Goal: Task Accomplishment & Management: Use online tool/utility

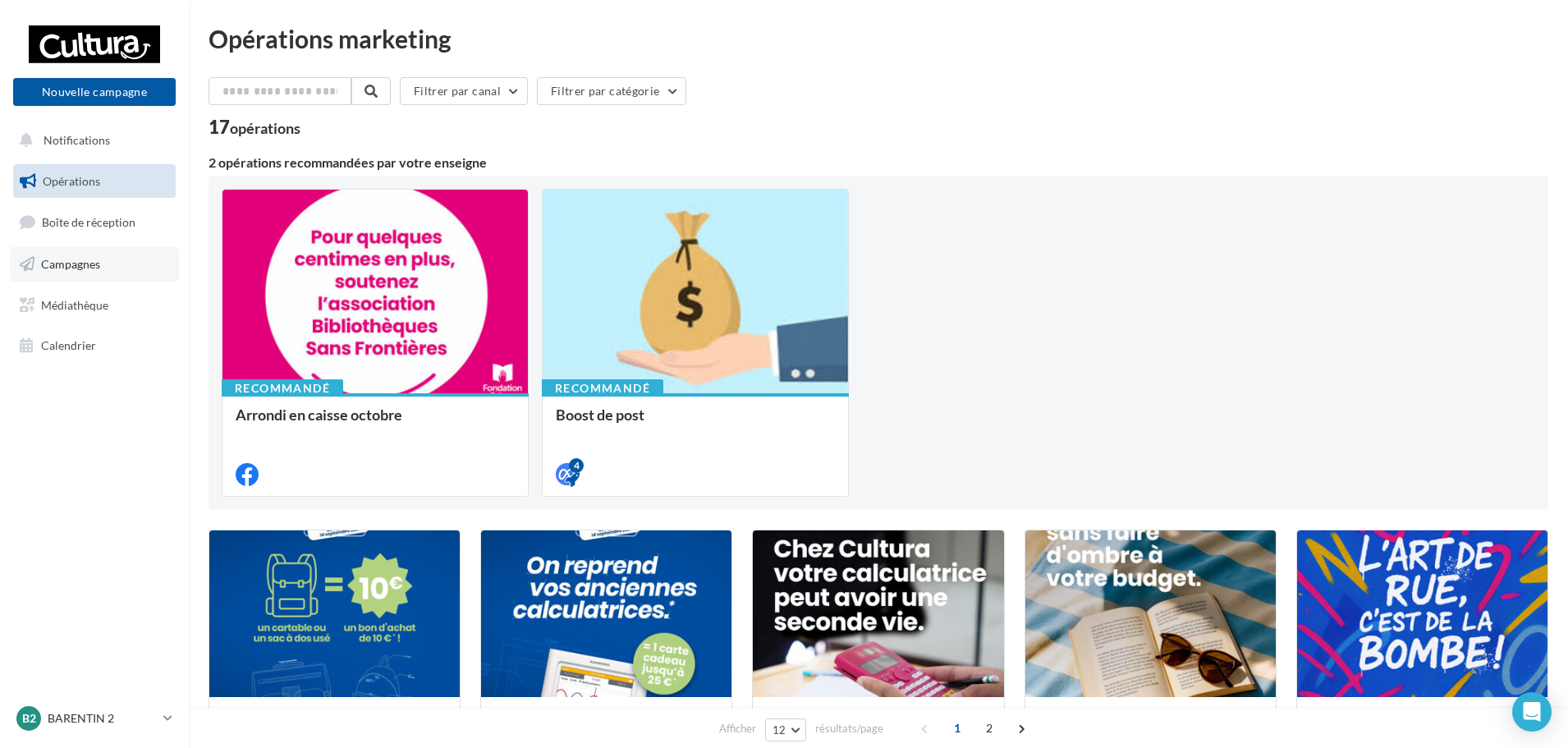
click at [63, 268] on span "Campagnes" at bounding box center [70, 264] width 59 height 14
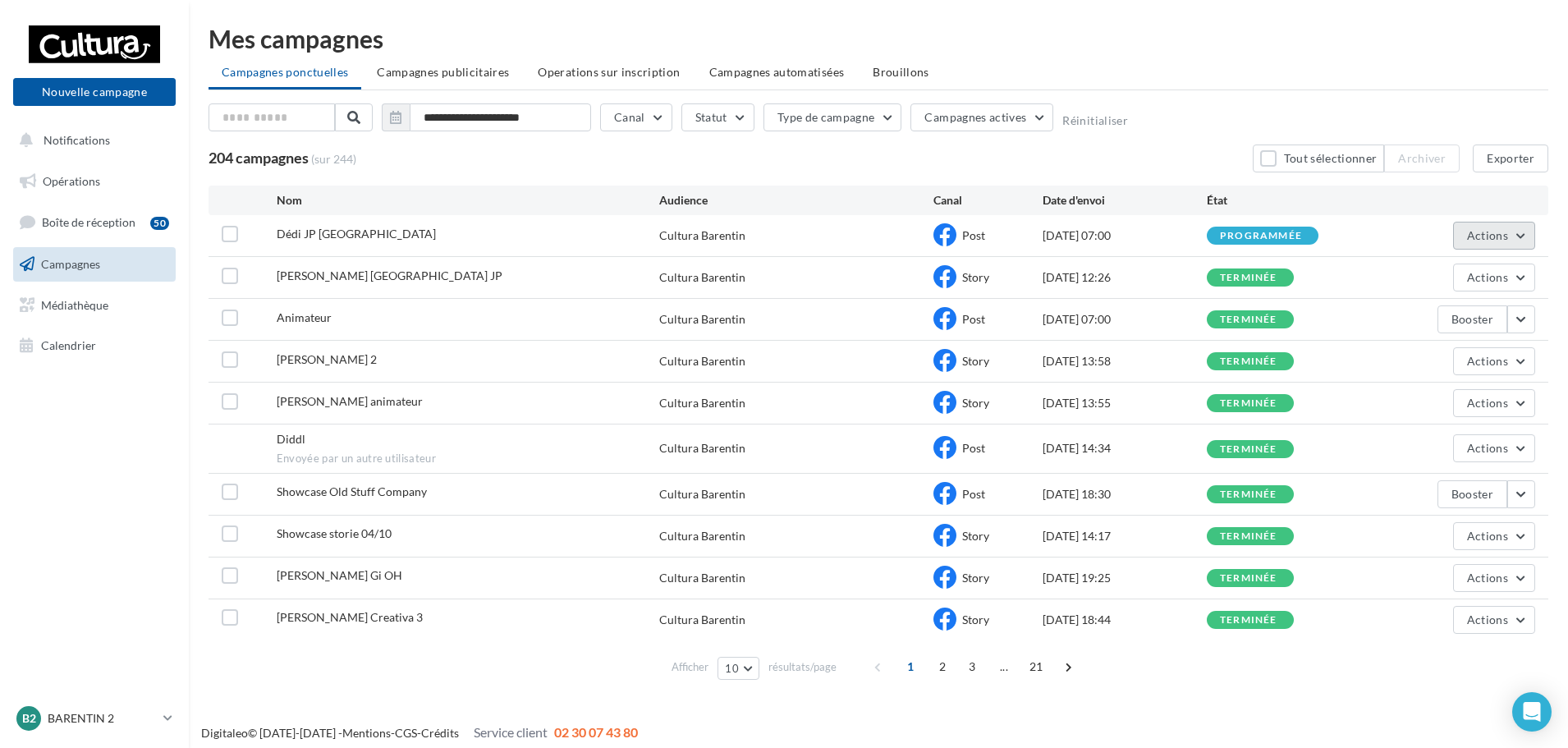
click at [1494, 236] on span "Actions" at bounding box center [1487, 235] width 41 height 14
click at [79, 222] on span "Boîte de réception" at bounding box center [88, 222] width 93 height 14
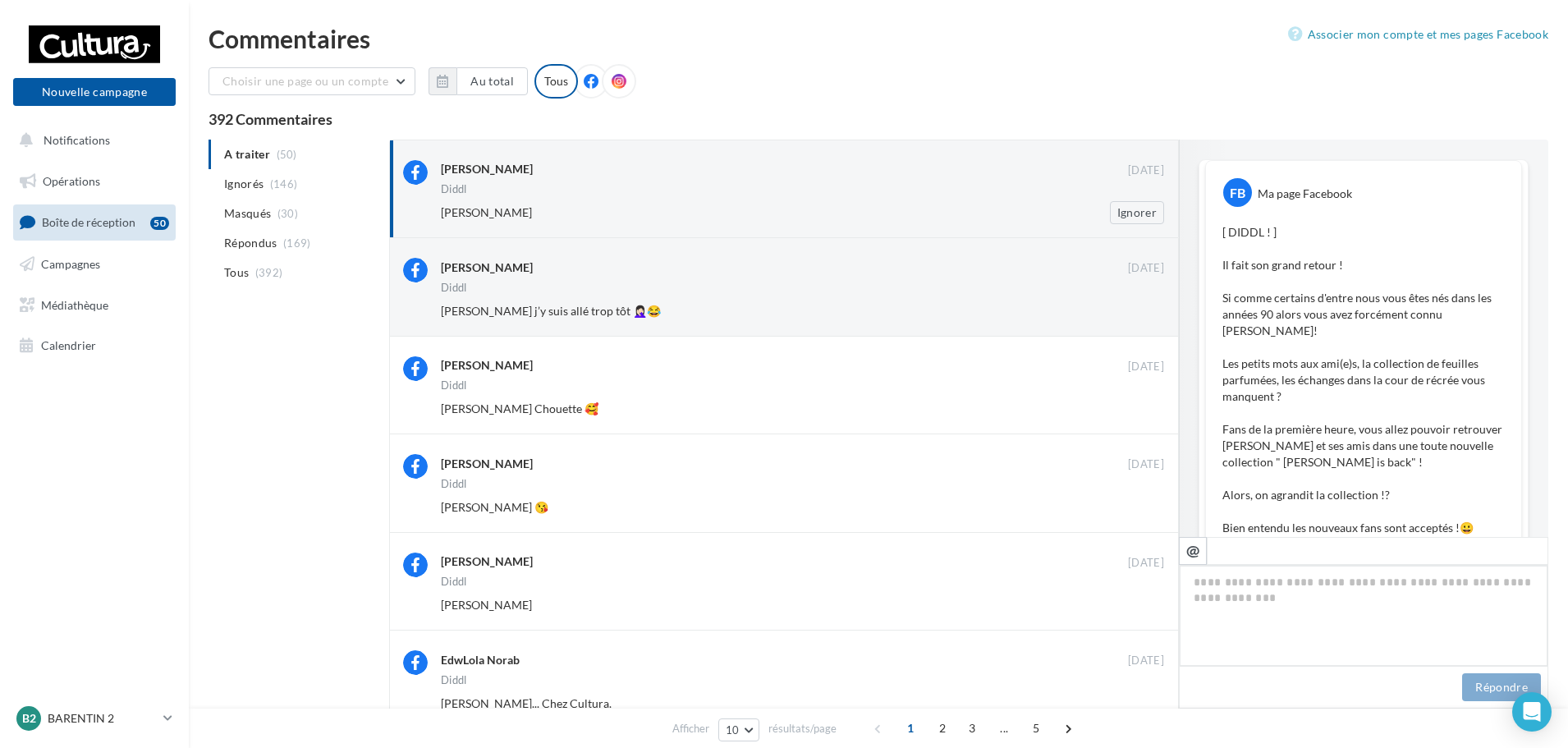
scroll to position [799, 0]
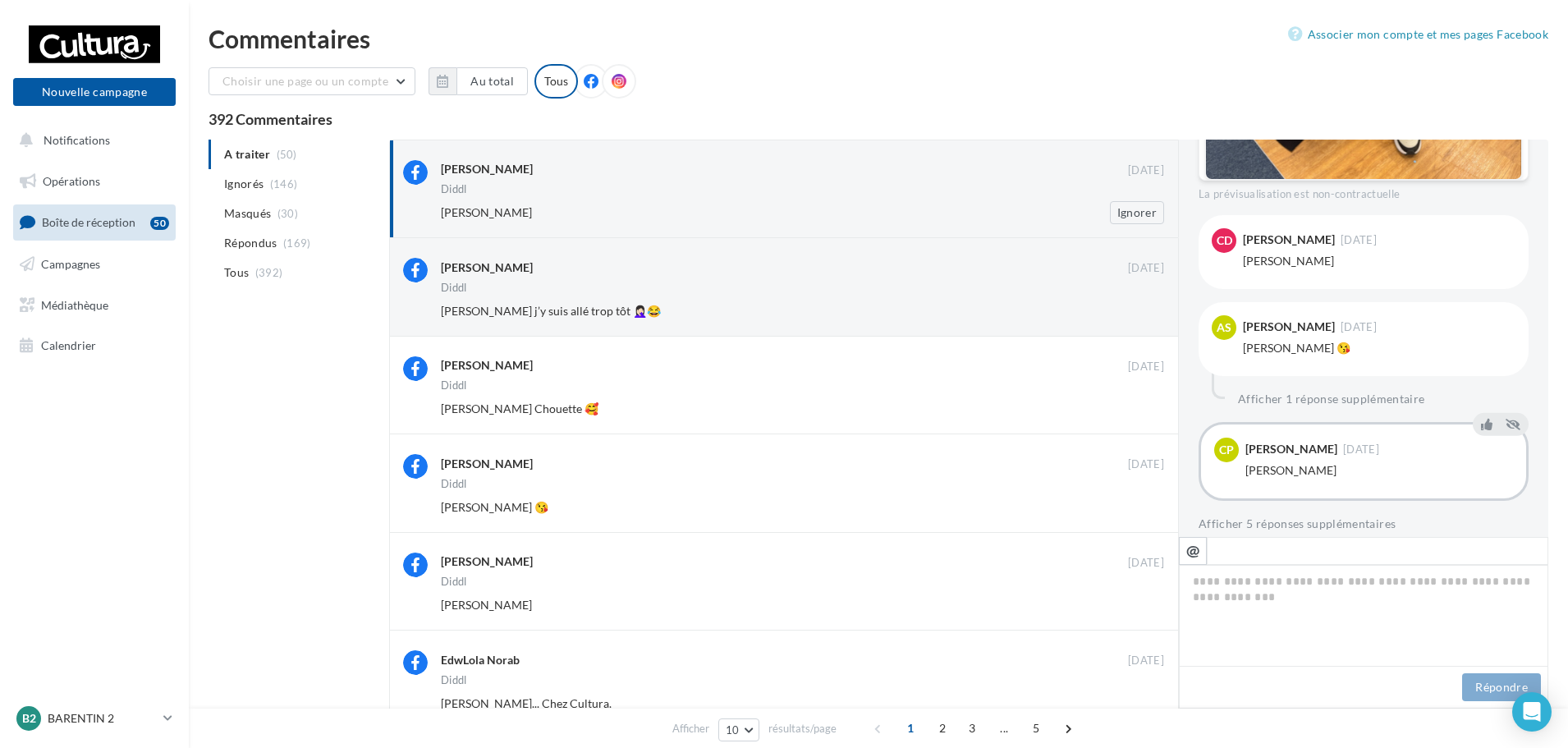
click at [862, 189] on div "Diddl" at bounding box center [802, 191] width 723 height 14
click at [1477, 414] on button at bounding box center [1486, 423] width 18 height 20
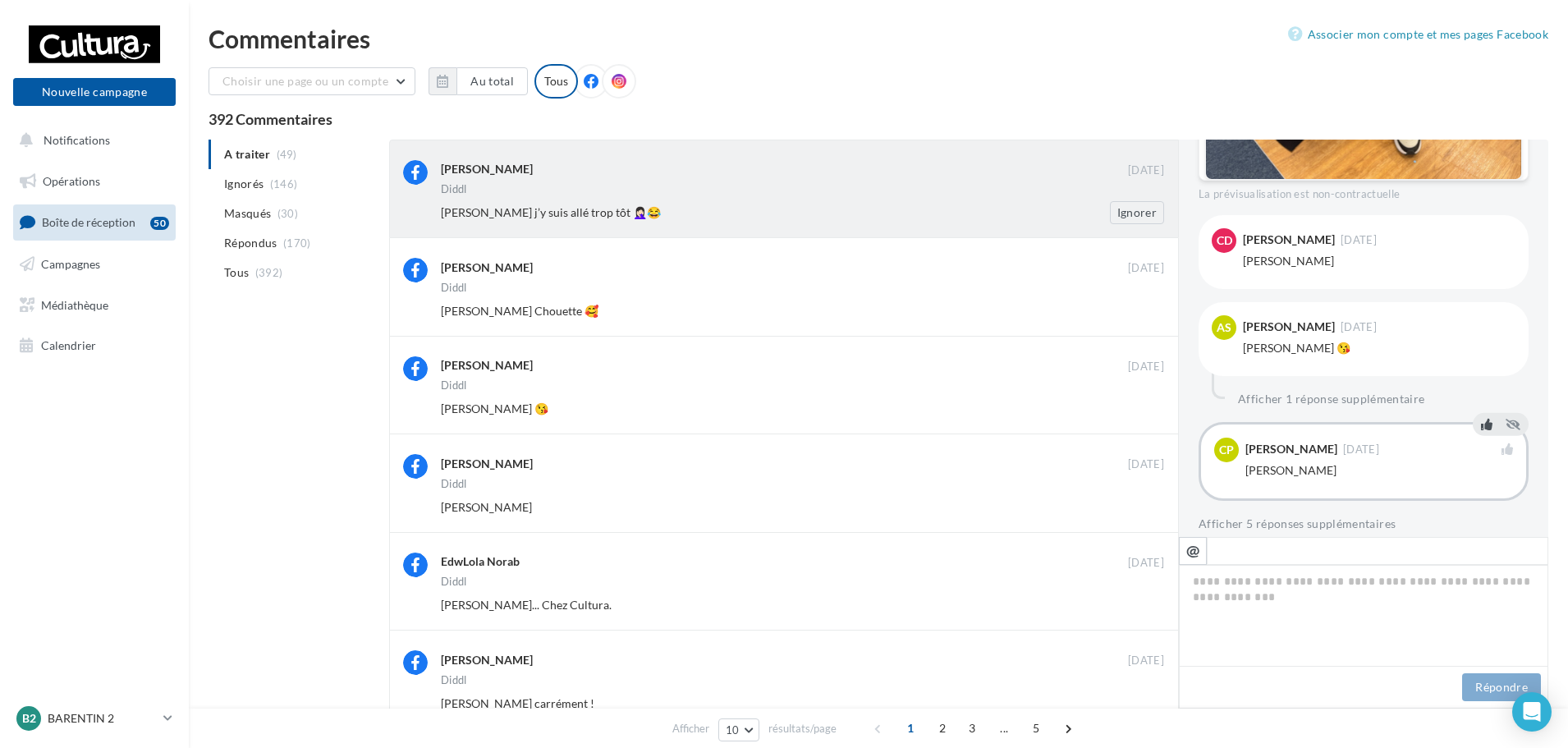
click at [811, 193] on div "Diddl" at bounding box center [802, 191] width 723 height 14
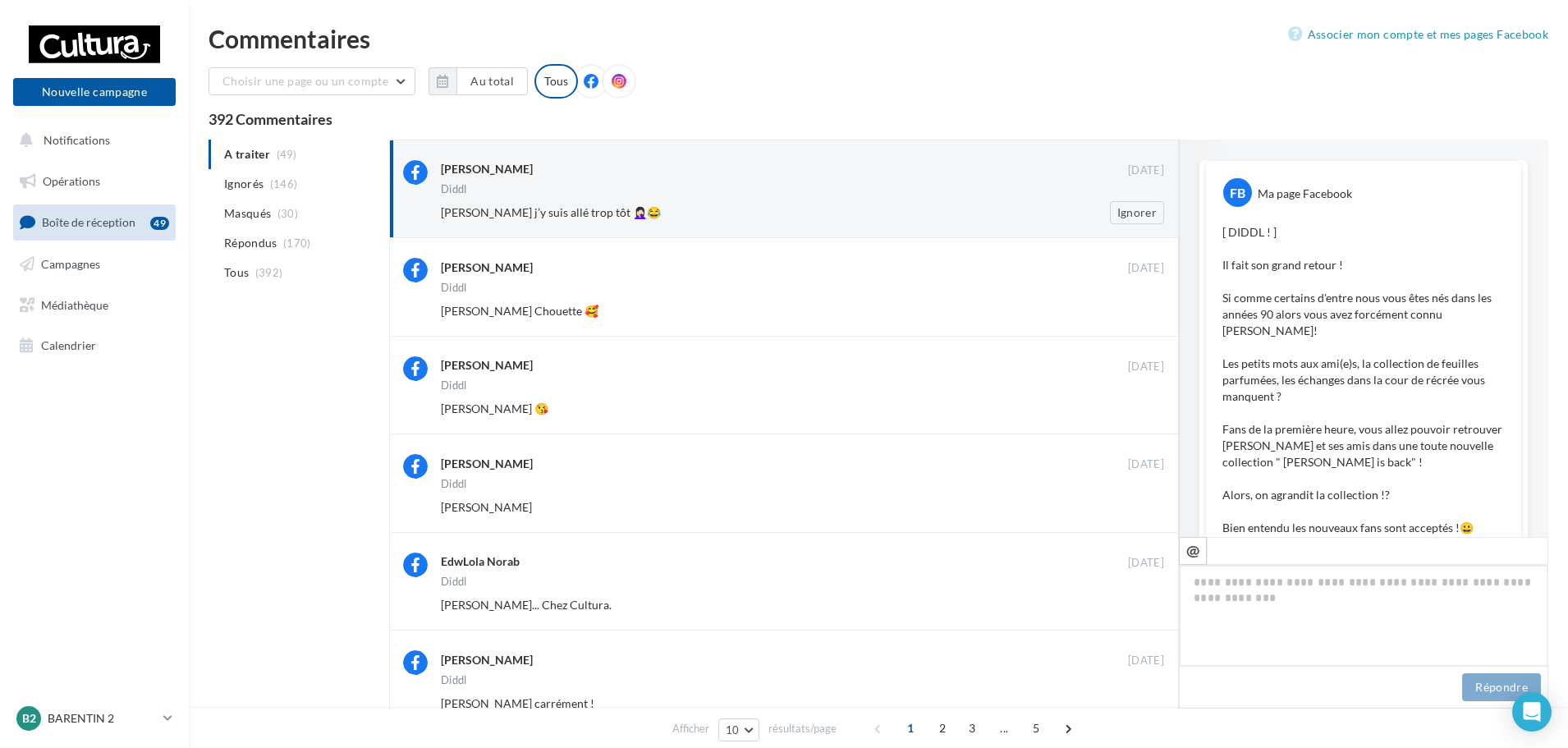
scroll to position [886, 0]
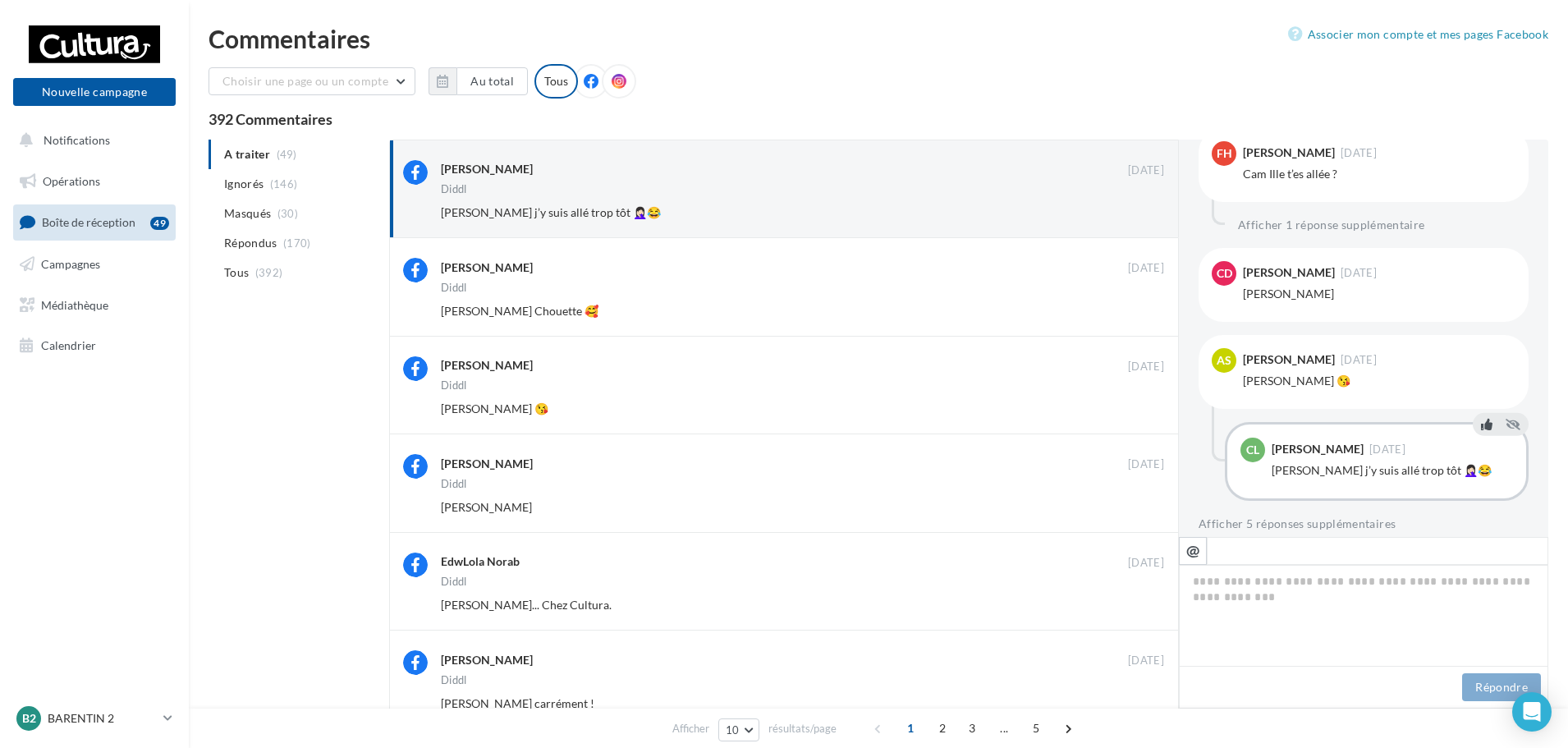
click at [1481, 418] on icon at bounding box center [1486, 423] width 11 height 11
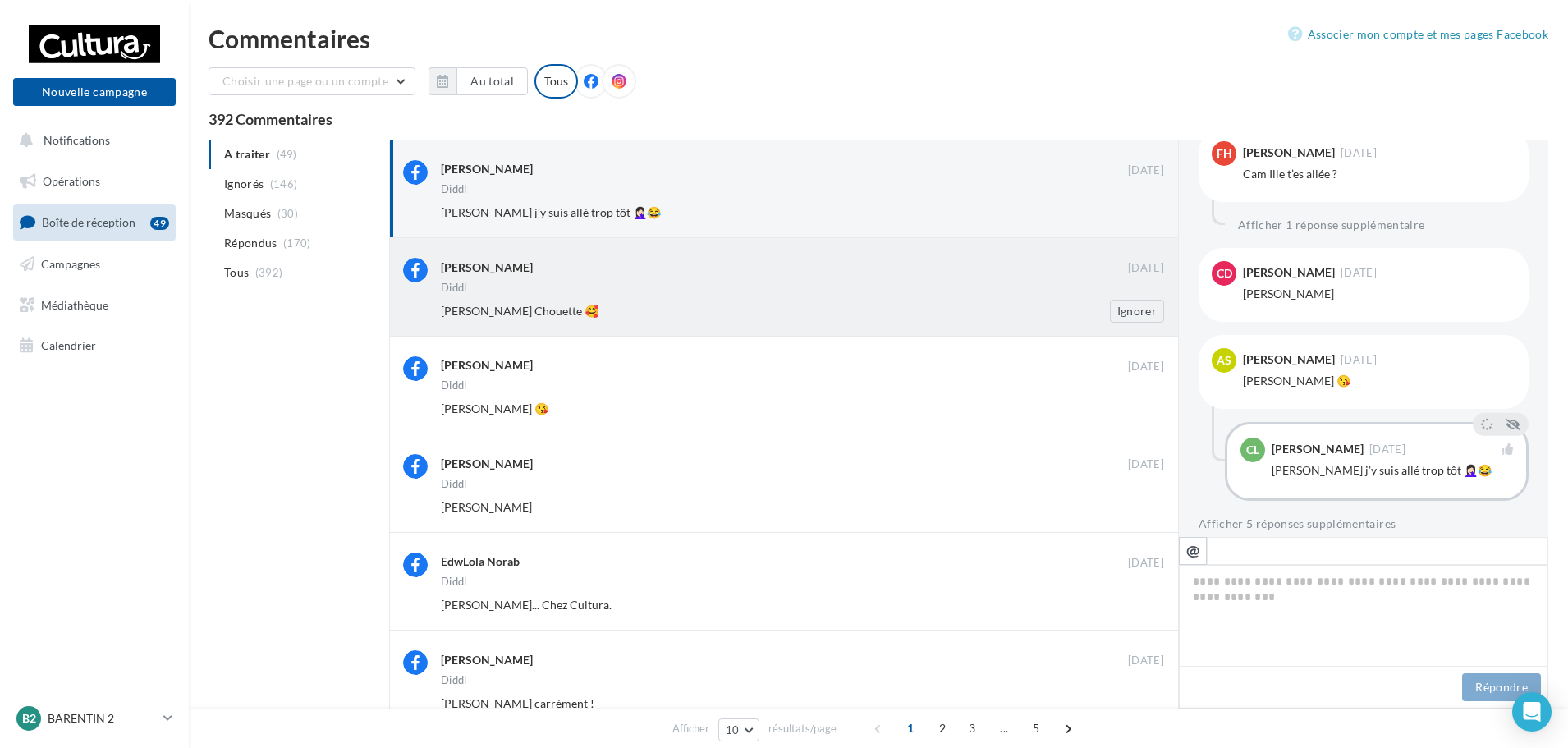
click at [764, 292] on div "Diddl" at bounding box center [802, 290] width 723 height 14
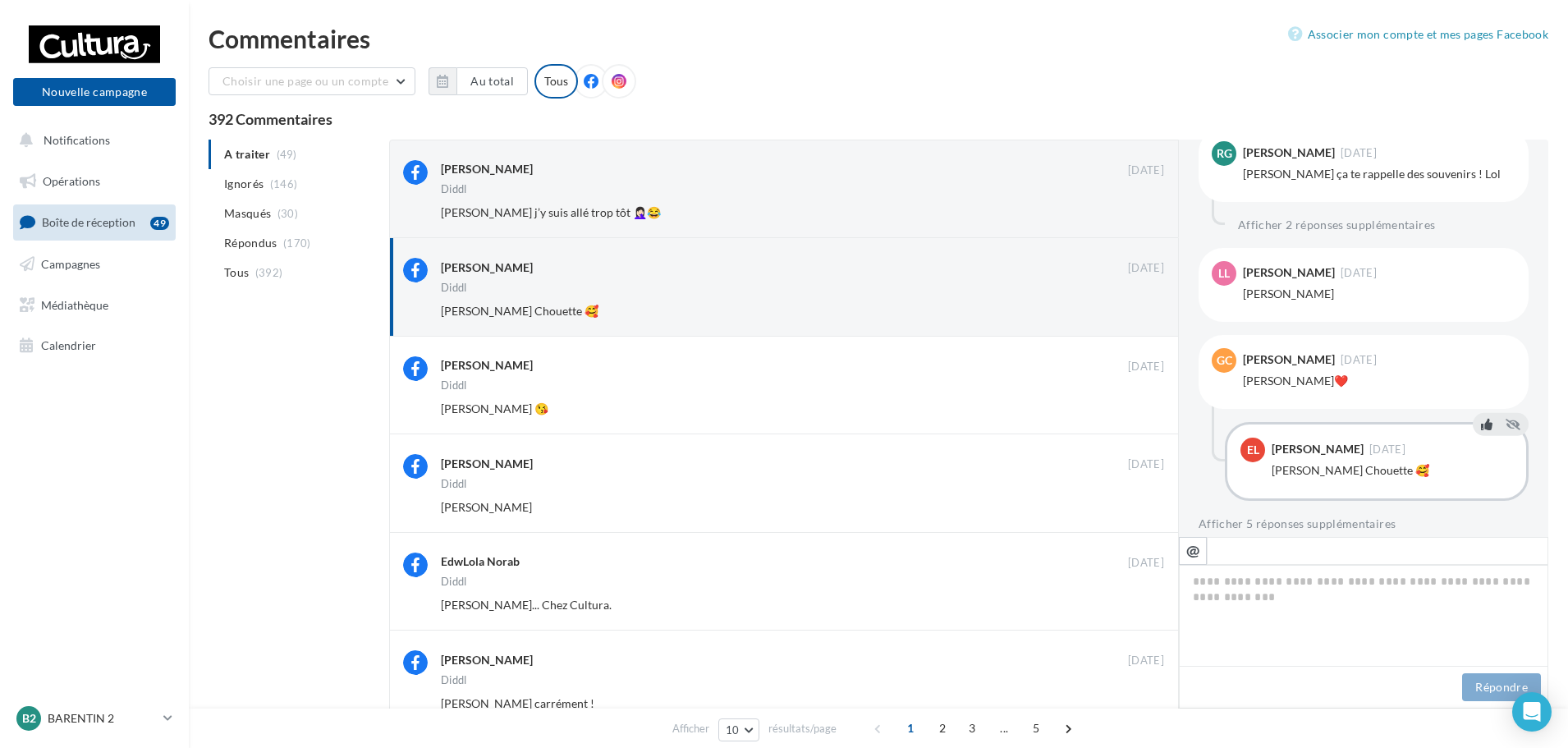
click at [1481, 418] on icon at bounding box center [1486, 423] width 11 height 11
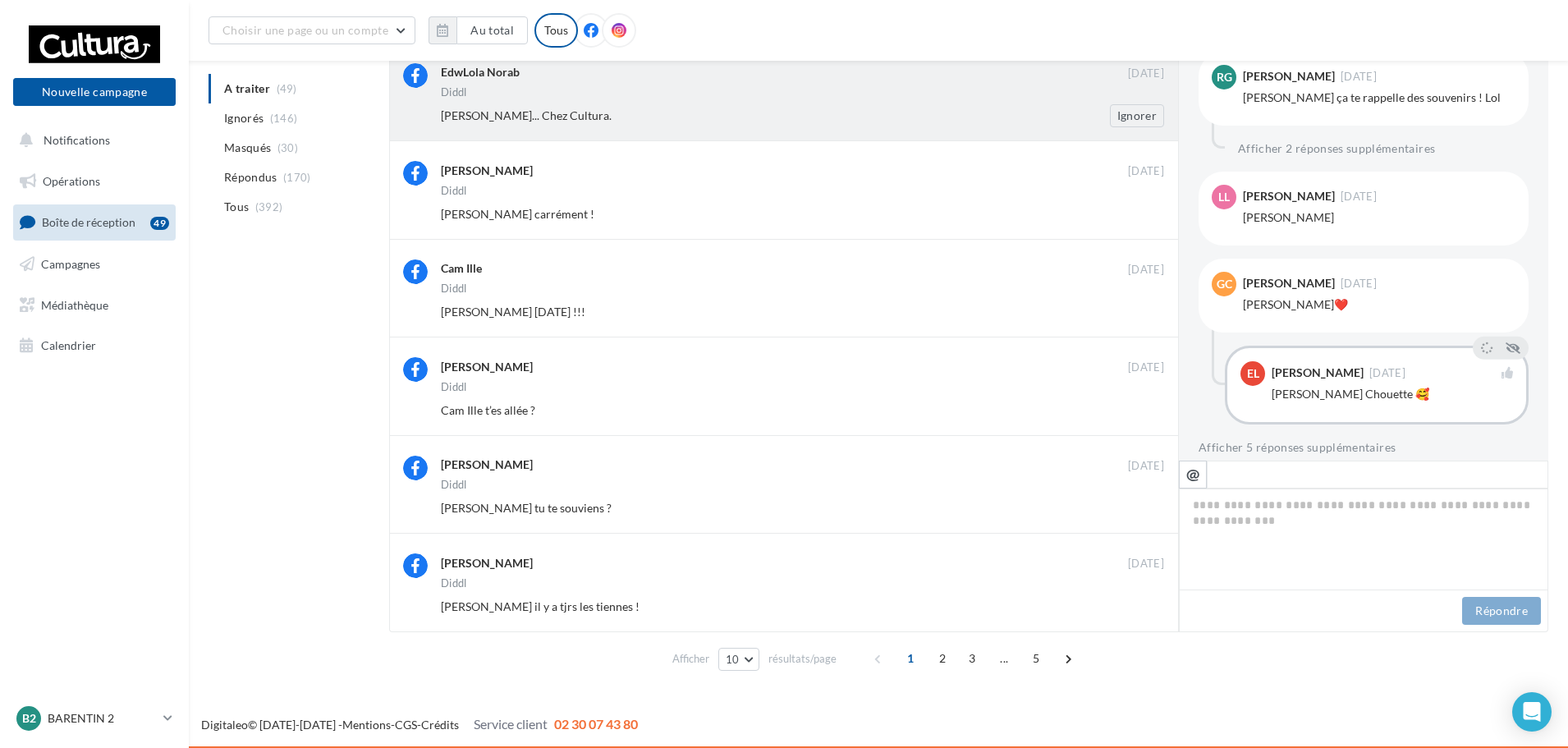
scroll to position [823, 0]
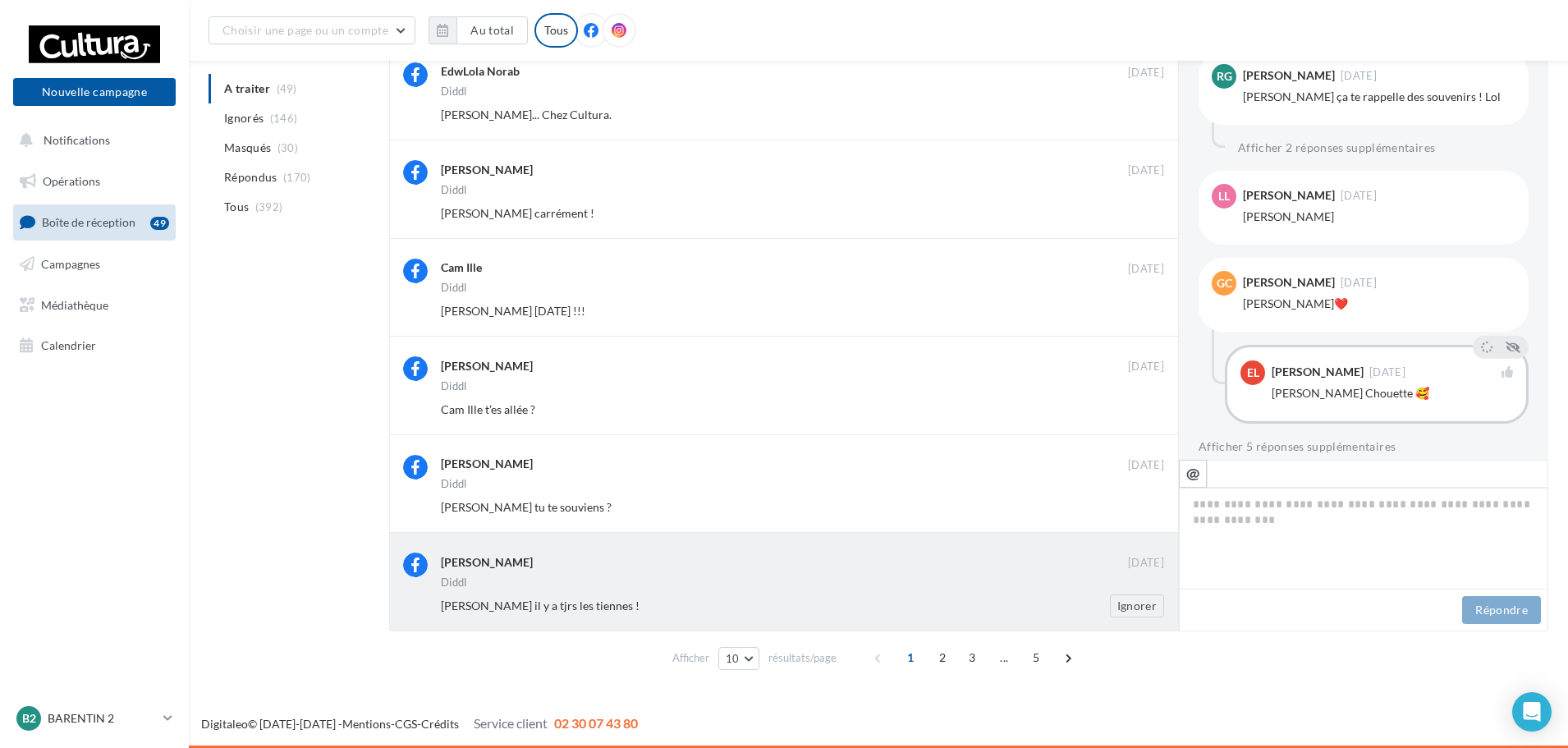
click at [910, 585] on div "Diddl" at bounding box center [802, 583] width 723 height 14
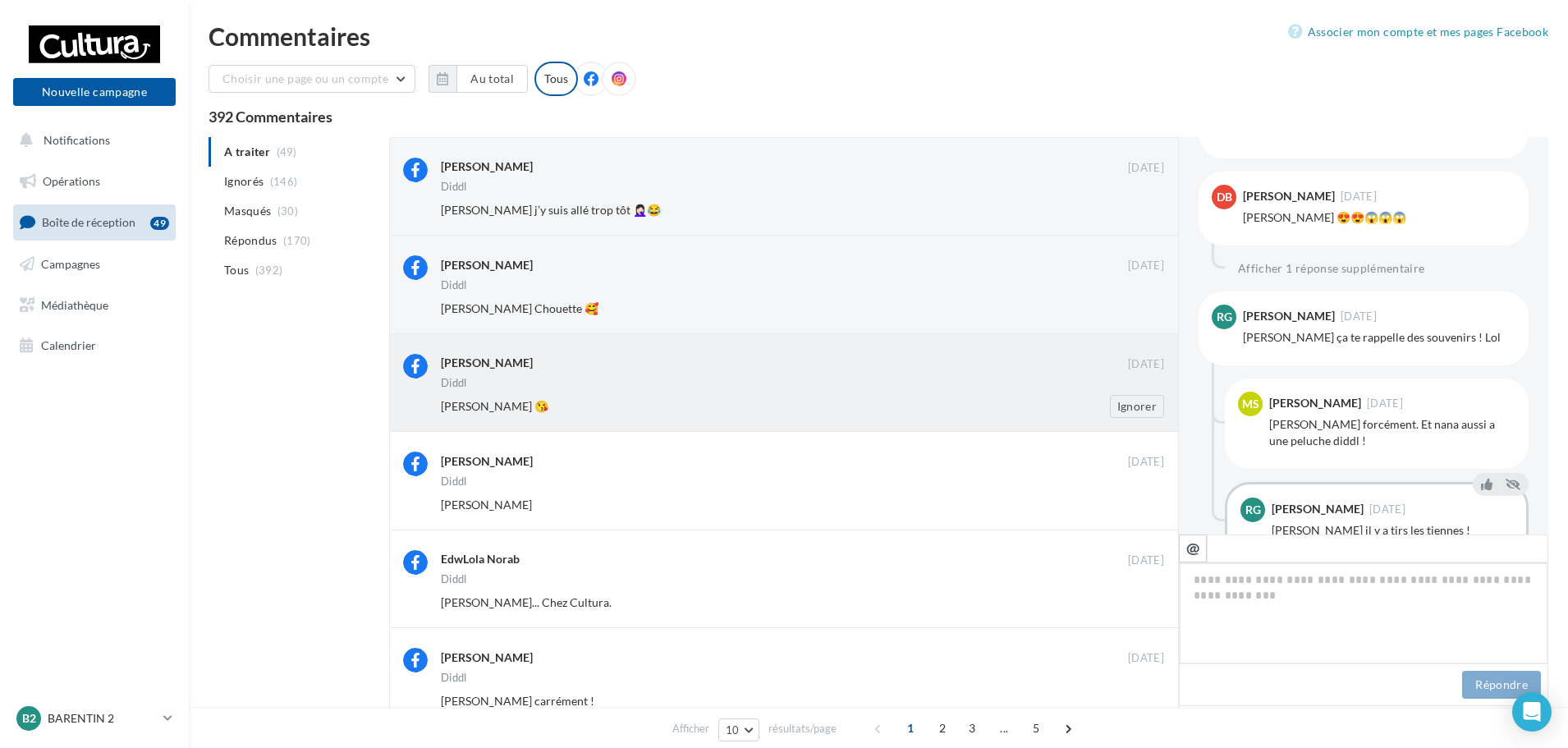
scroll to position [0, 0]
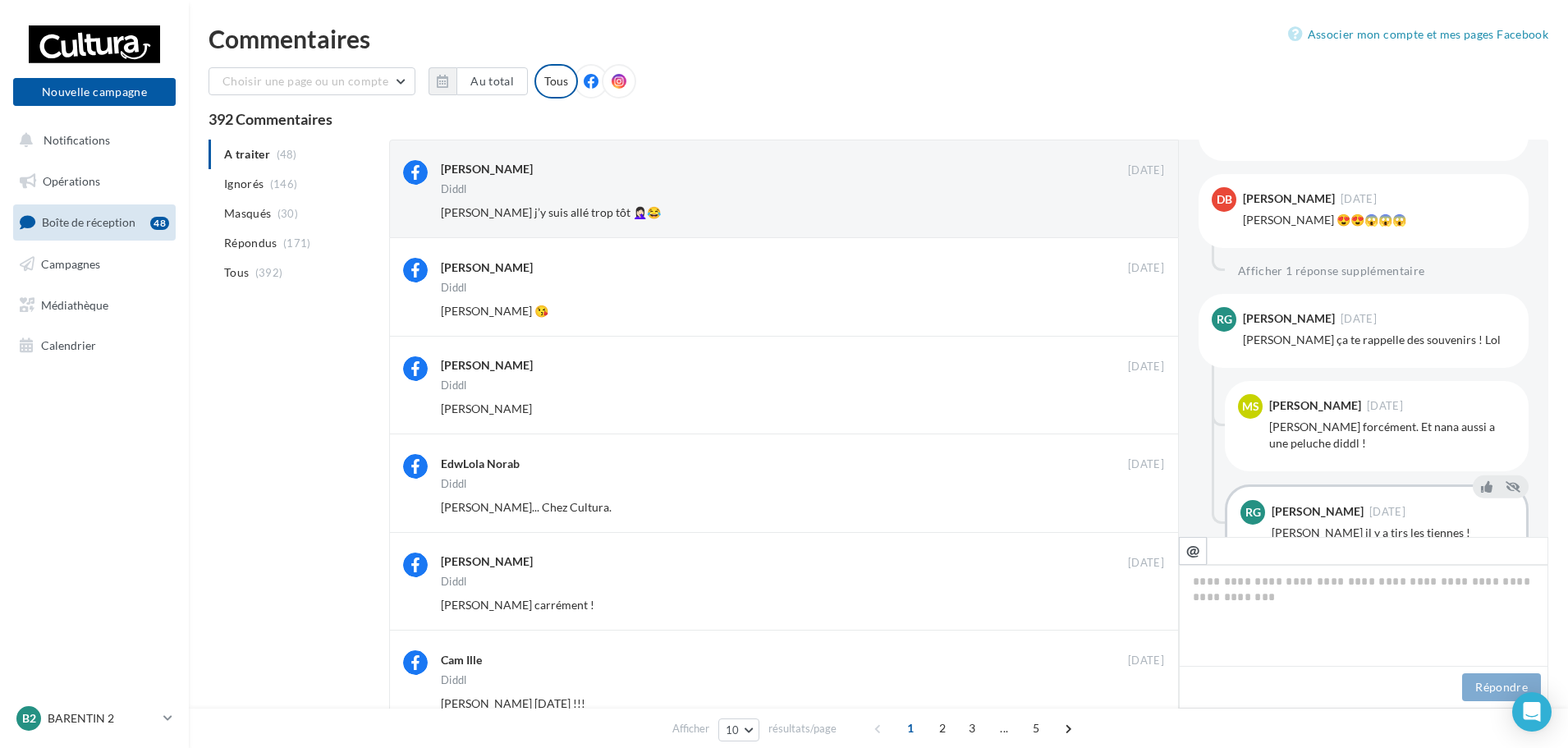
click at [75, 233] on link "Boîte de réception 48" at bounding box center [93, 222] width 169 height 35
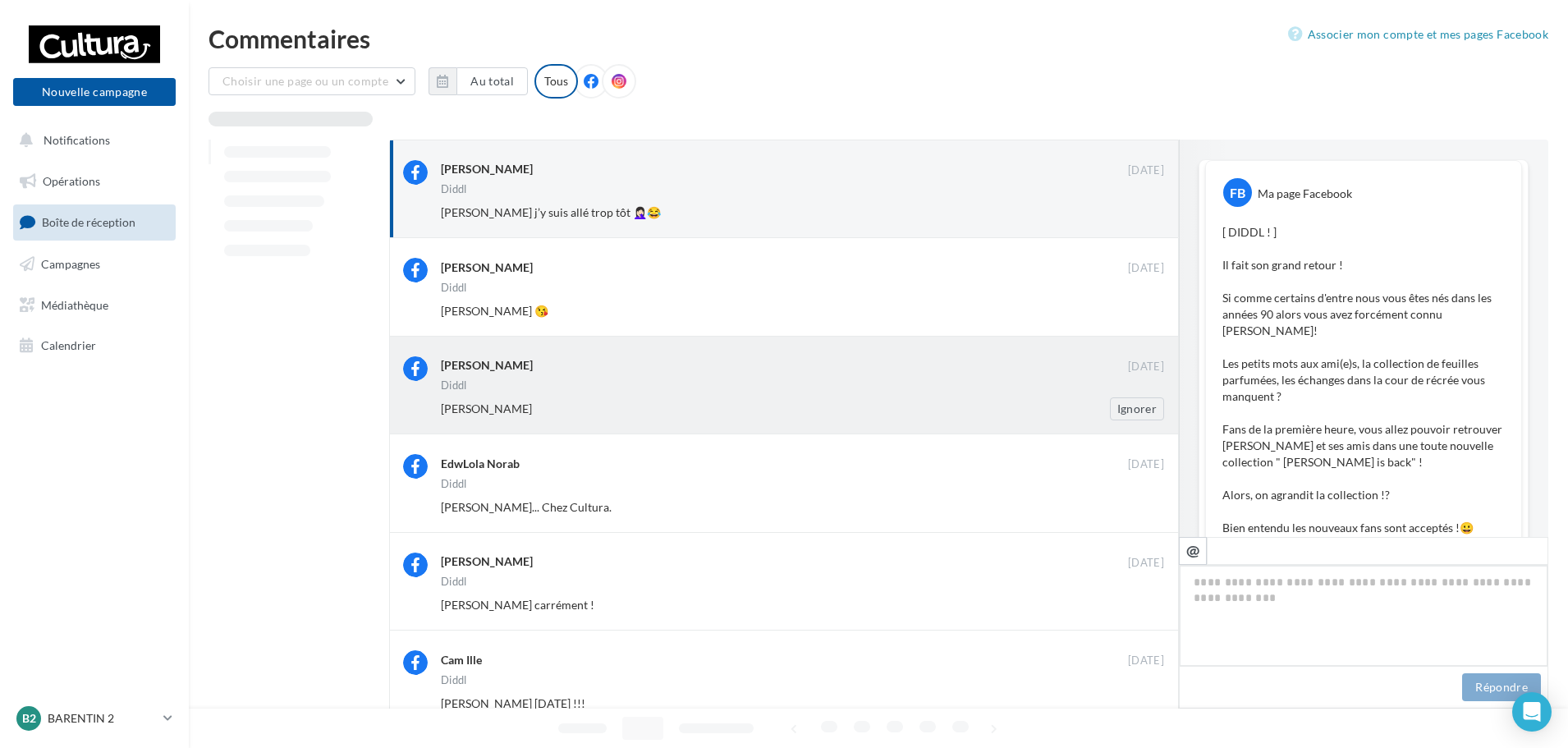
scroll to position [886, 0]
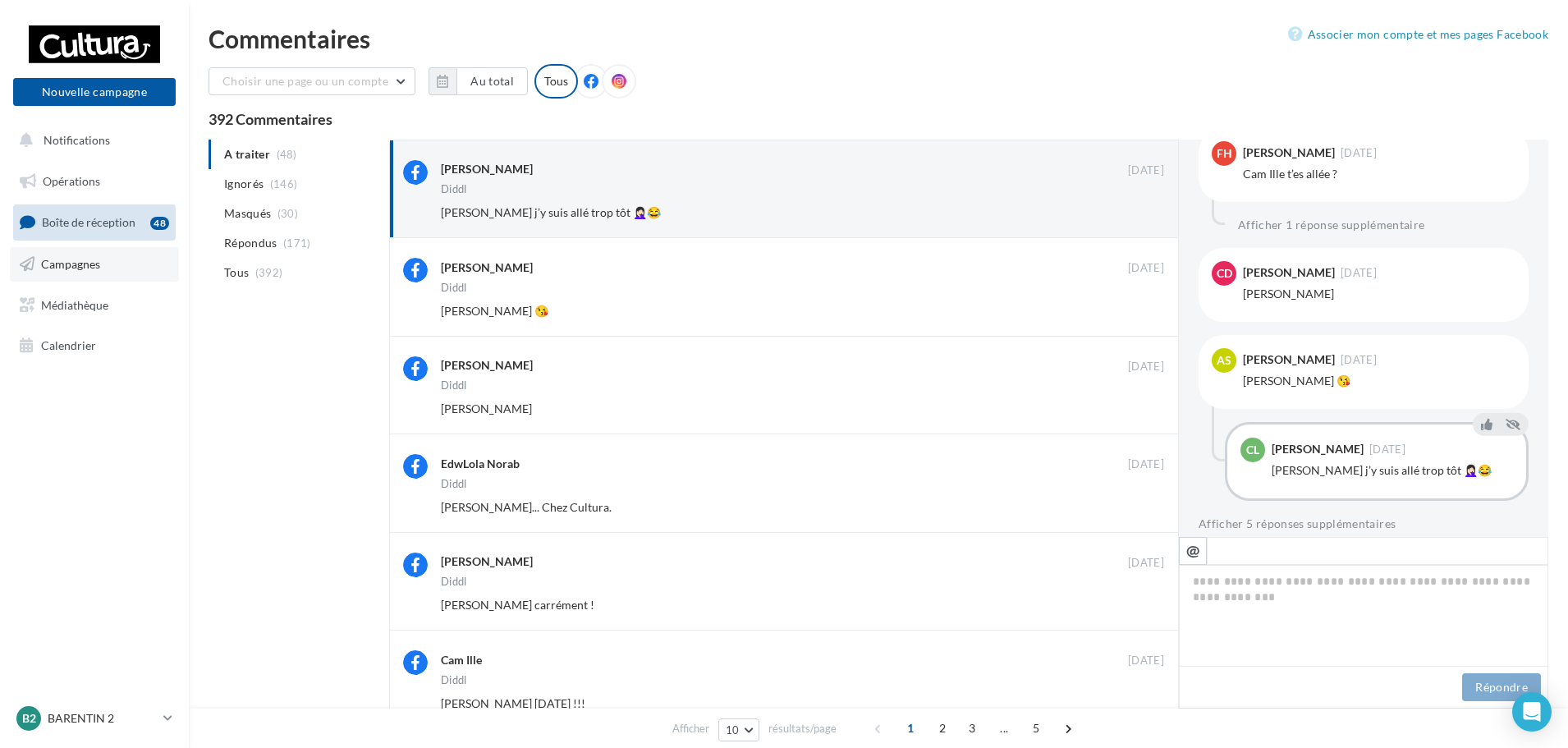
click at [75, 267] on span "Campagnes" at bounding box center [70, 264] width 59 height 14
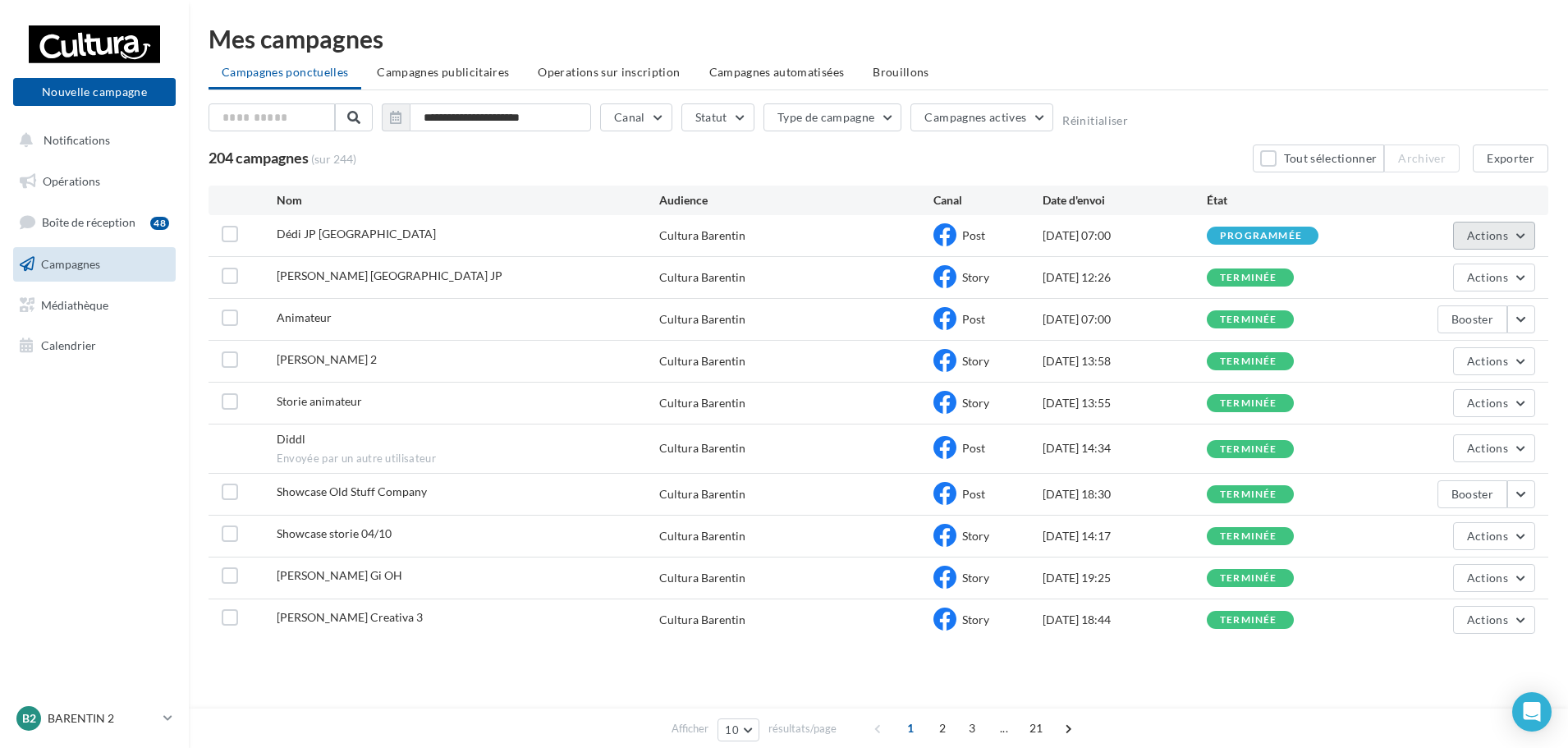
click at [1503, 236] on span "Actions" at bounding box center [1487, 235] width 41 height 14
click at [1413, 403] on button "Annuler" at bounding box center [1453, 402] width 165 height 43
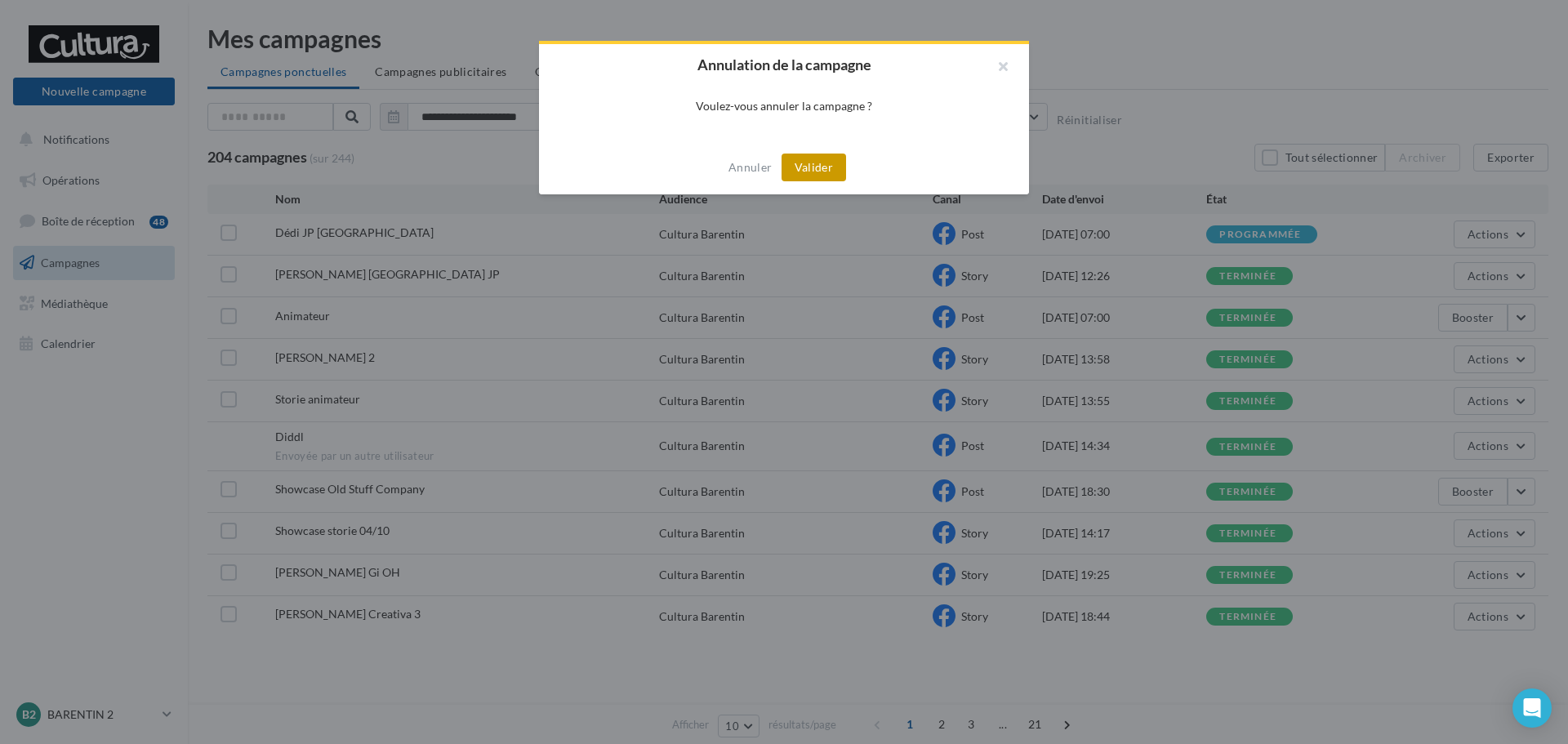
click at [816, 165] on button "Valider" at bounding box center [814, 167] width 65 height 28
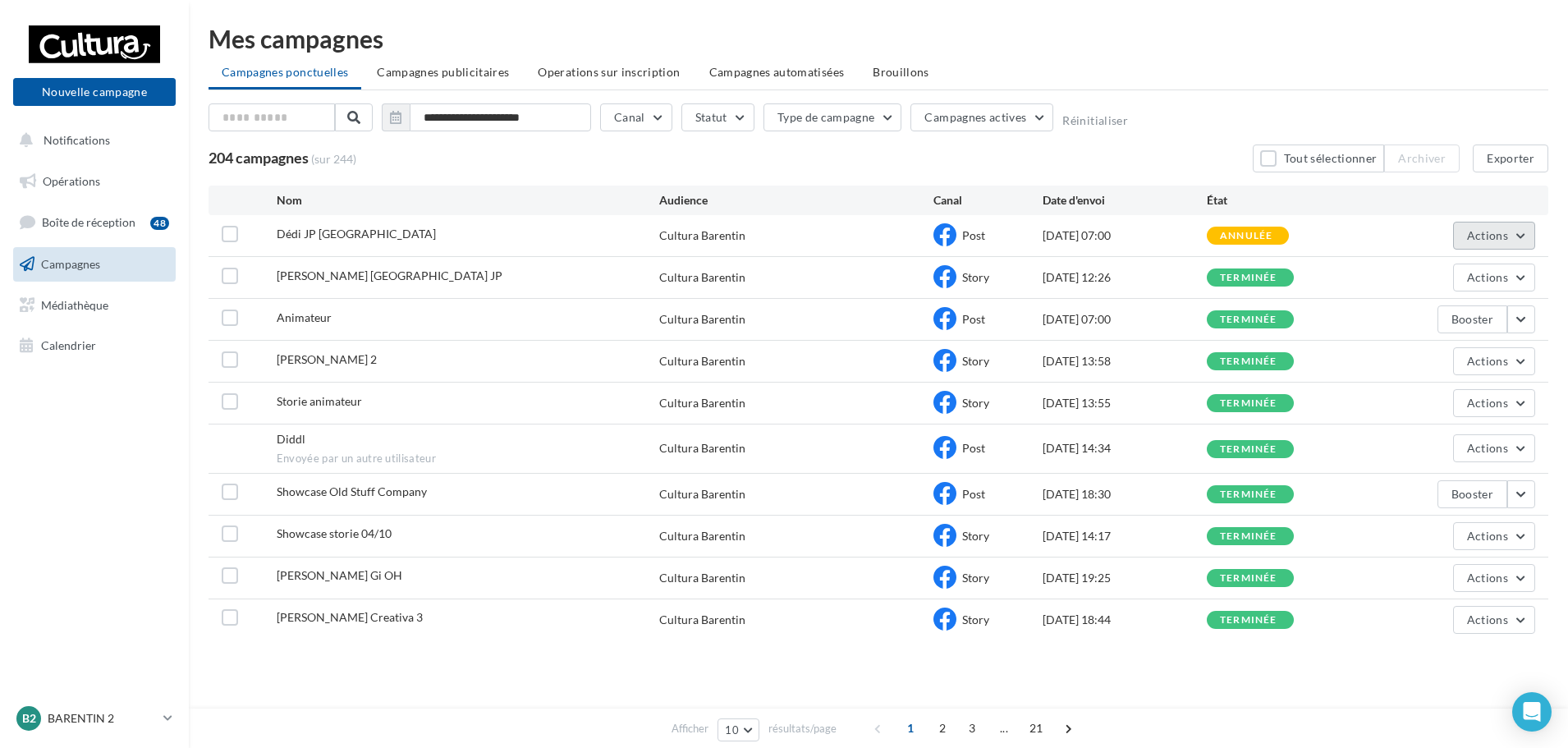
click at [1500, 242] on button "Actions" at bounding box center [1494, 236] width 82 height 28
click at [89, 226] on span "Boîte de réception" at bounding box center [88, 222] width 93 height 14
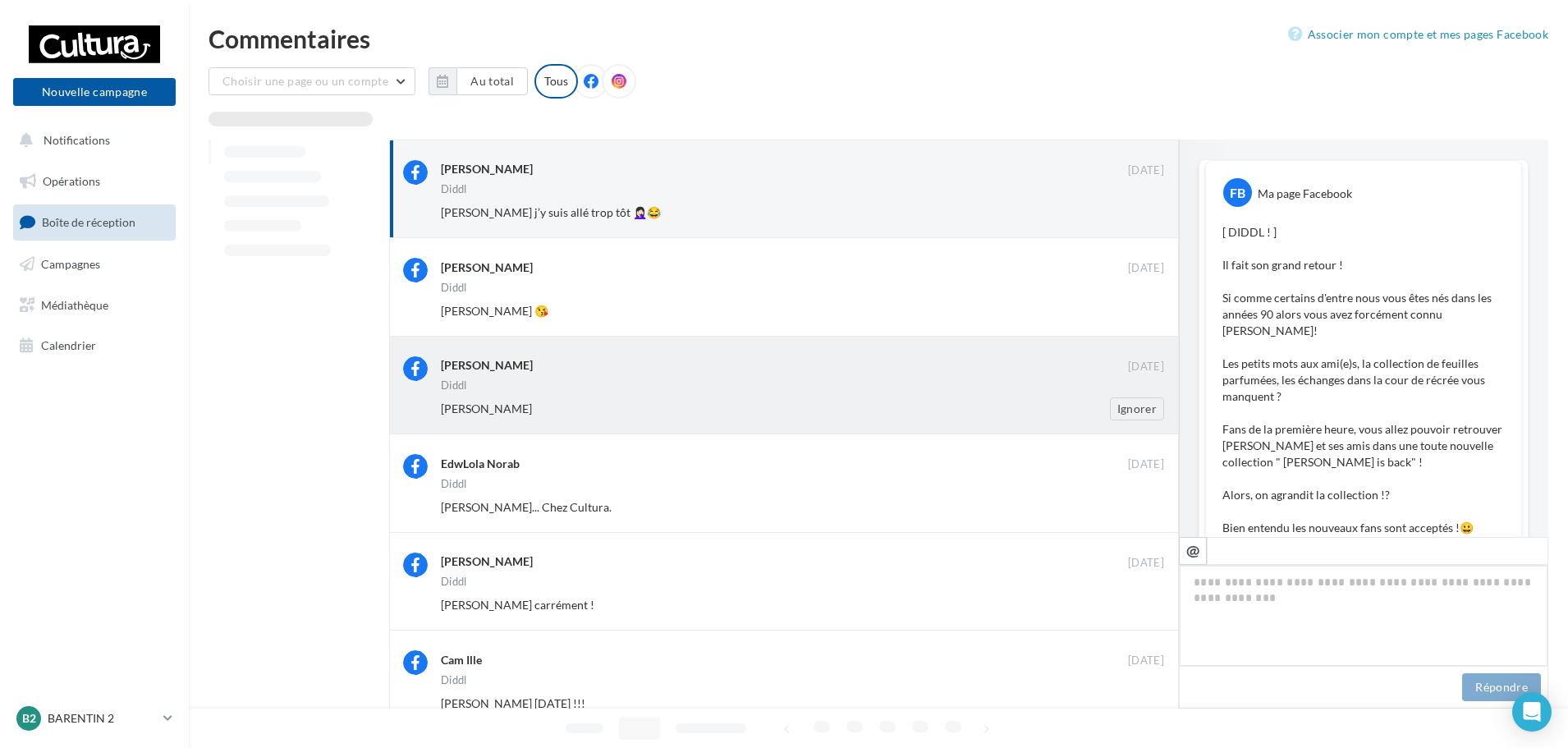
scroll to position [886, 0]
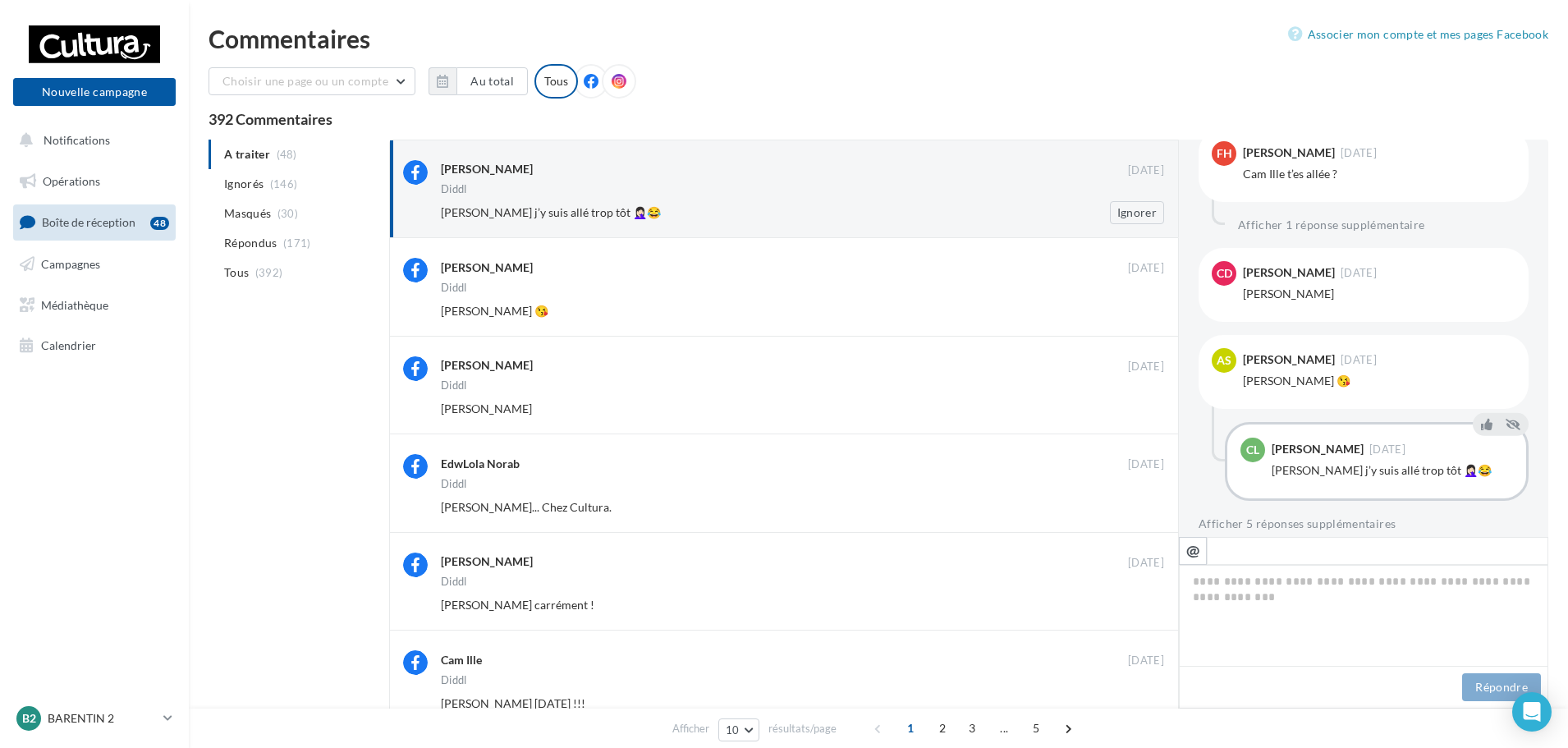
click at [927, 196] on div "Diddl" at bounding box center [802, 191] width 723 height 14
click at [100, 93] on button "Nouvelle campagne" at bounding box center [94, 92] width 163 height 28
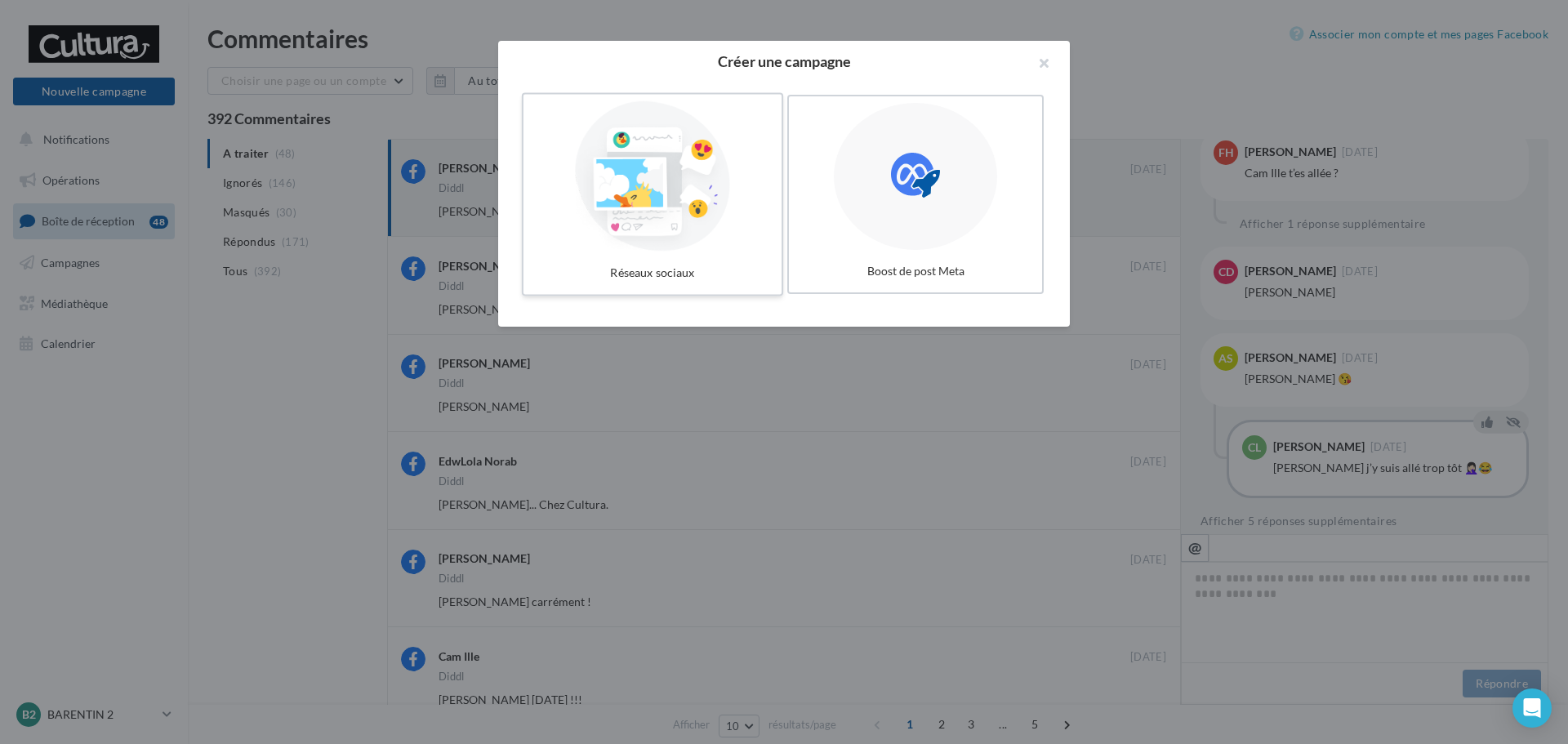
click at [689, 200] on div at bounding box center [652, 176] width 245 height 150
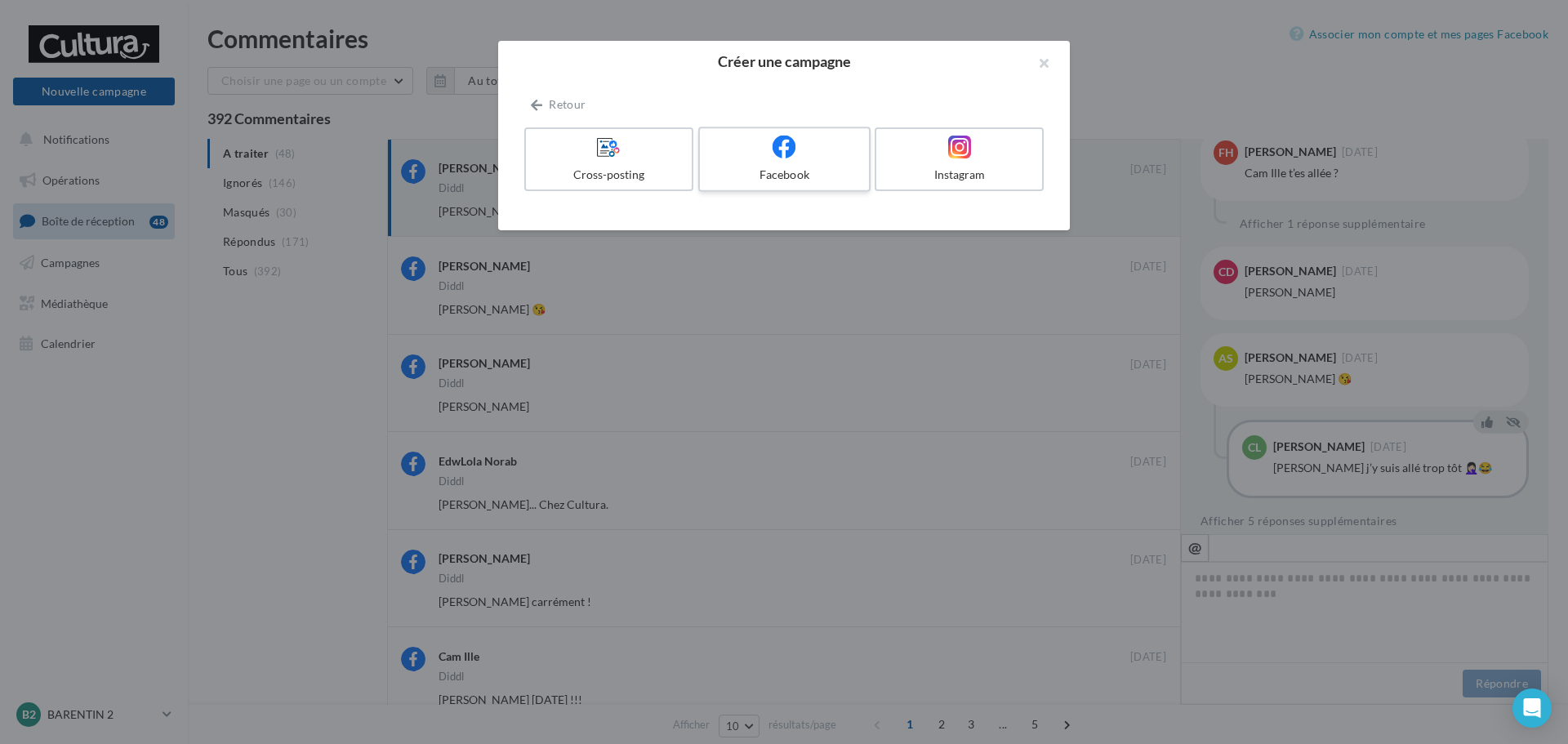
click at [774, 164] on label "Facebook" at bounding box center [784, 159] width 172 height 66
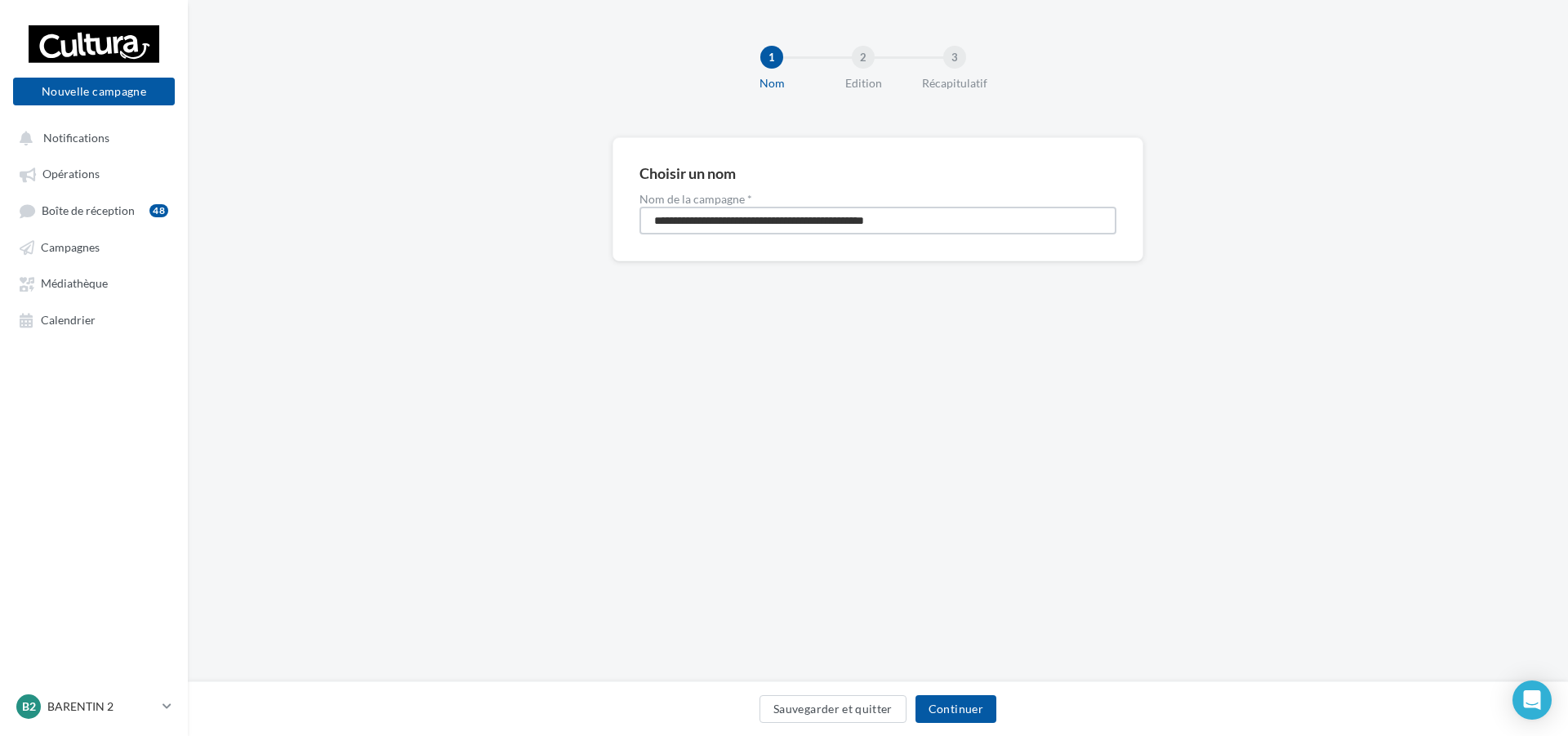
drag, startPoint x: 937, startPoint y: 222, endPoint x: 353, endPoint y: 223, distance: 584.0
click at [353, 223] on div "**********" at bounding box center [877, 225] width 1380 height 177
drag, startPoint x: 751, startPoint y: 217, endPoint x: 610, endPoint y: 218, distance: 141.0
click at [610, 218] on div "**********" at bounding box center [877, 225] width 1380 height 177
type input "**********"
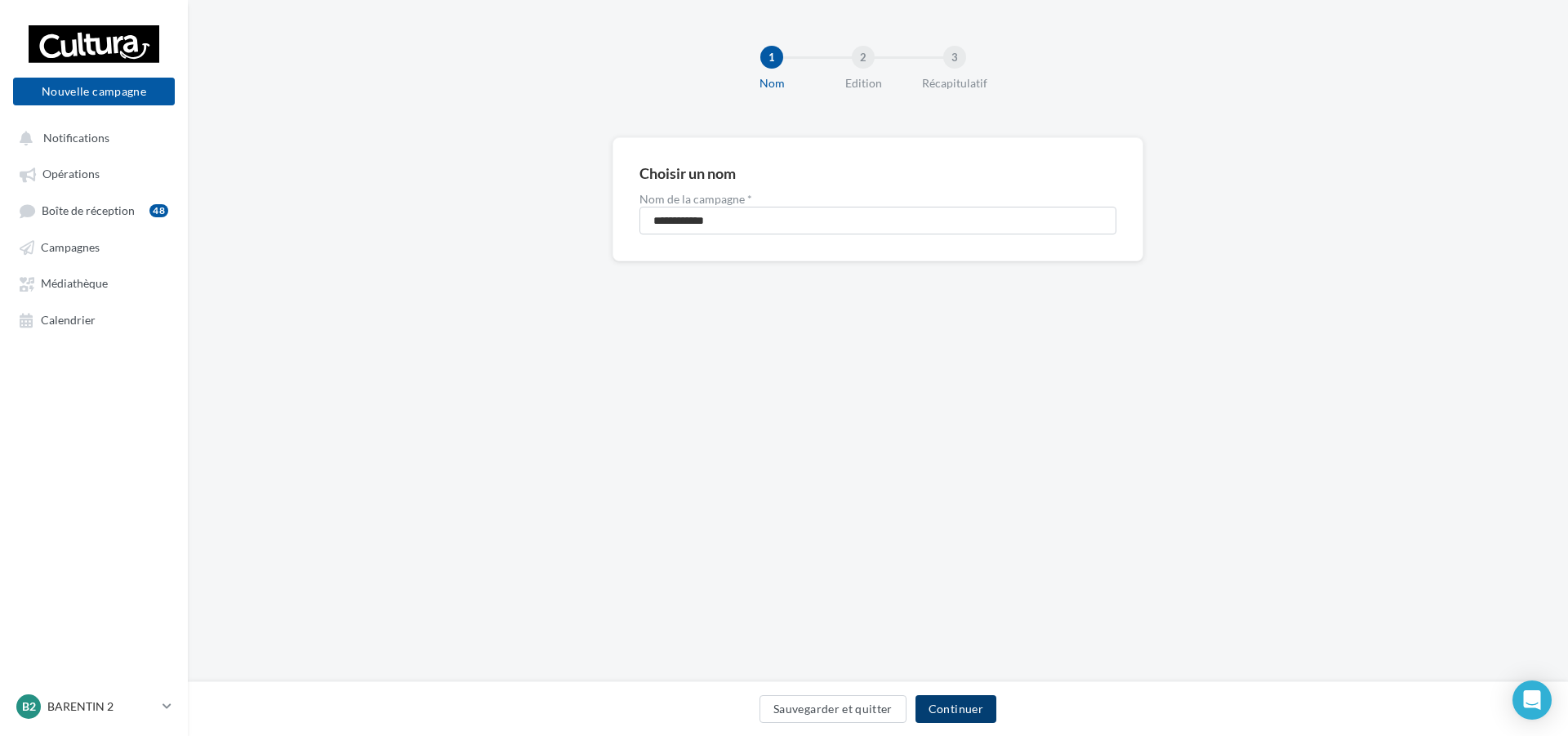
click at [980, 719] on button "Continuer" at bounding box center [956, 709] width 81 height 28
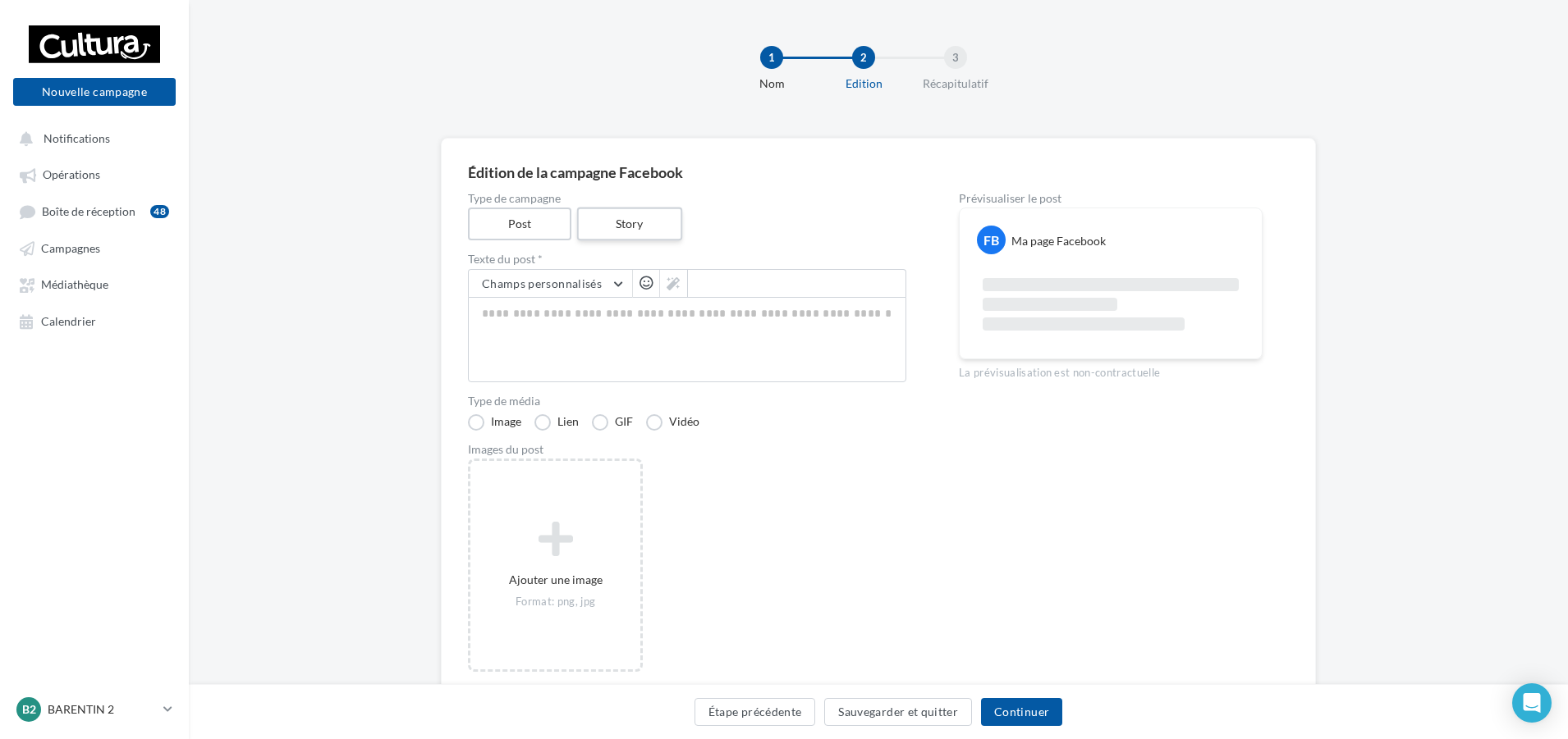
click at [629, 231] on label "Story" at bounding box center [628, 223] width 105 height 33
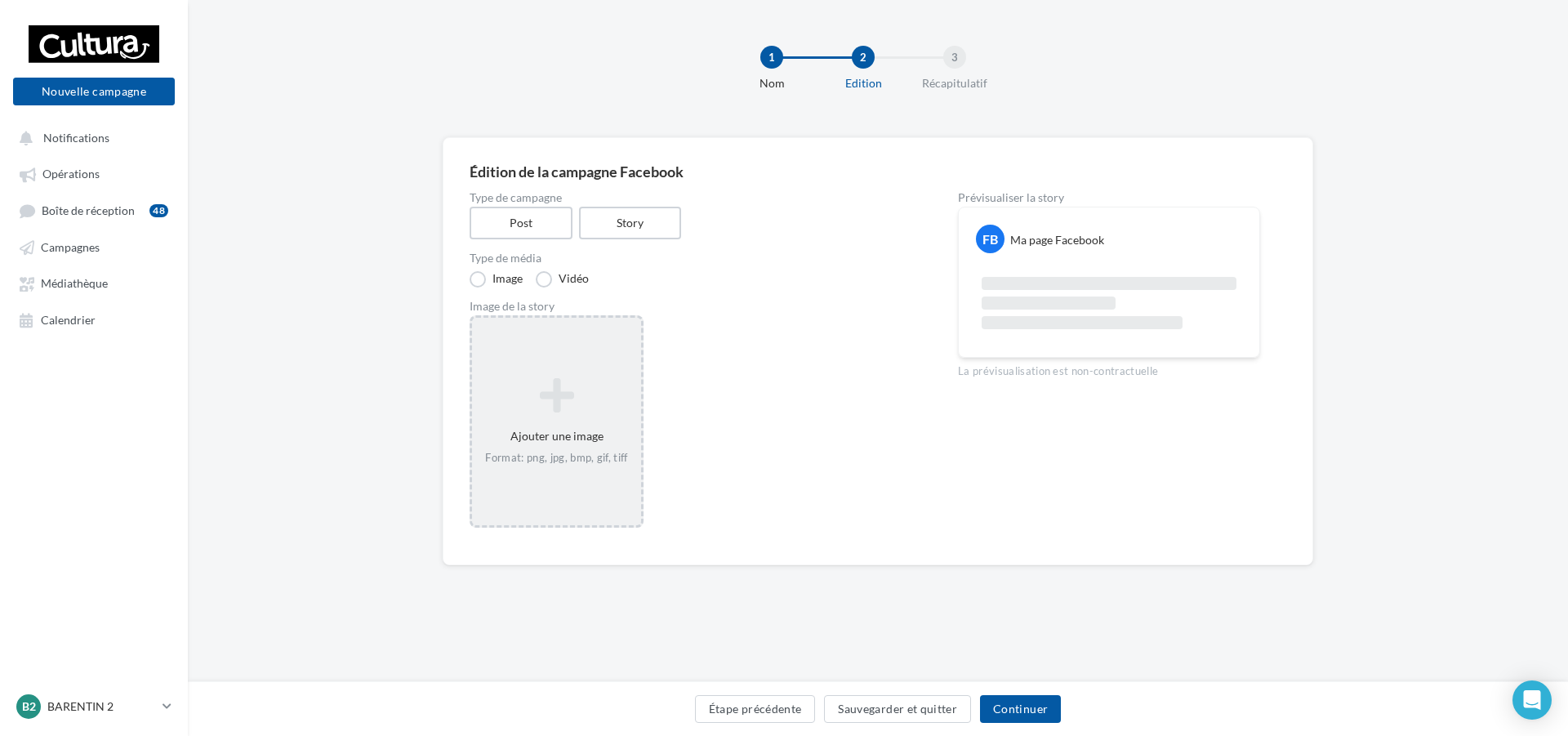
click at [562, 467] on div "Ajouter une image Format: png, jpg, bmp, gif, tiff" at bounding box center [557, 421] width 169 height 105
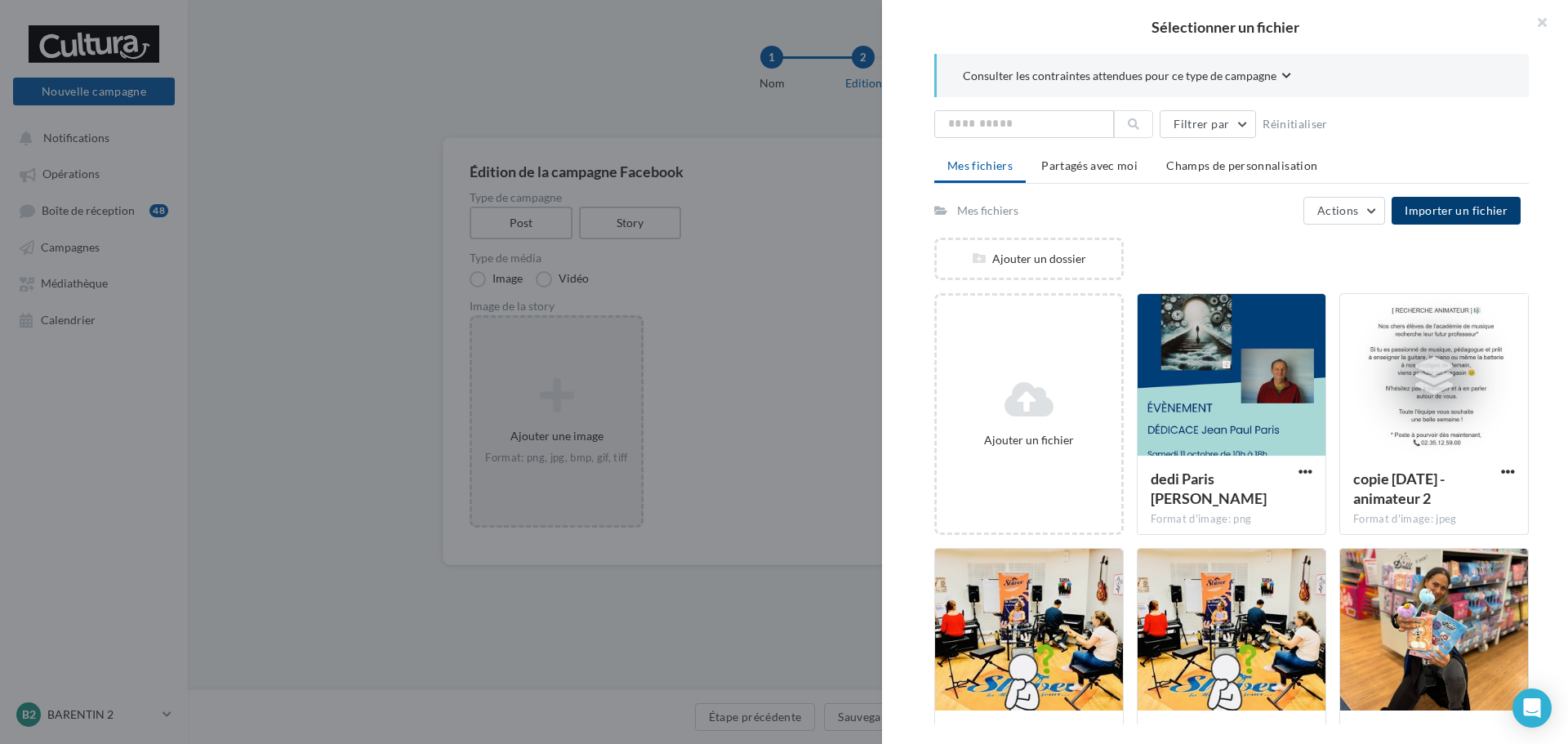
click at [1461, 210] on span "Importer un fichier" at bounding box center [1456, 211] width 103 height 14
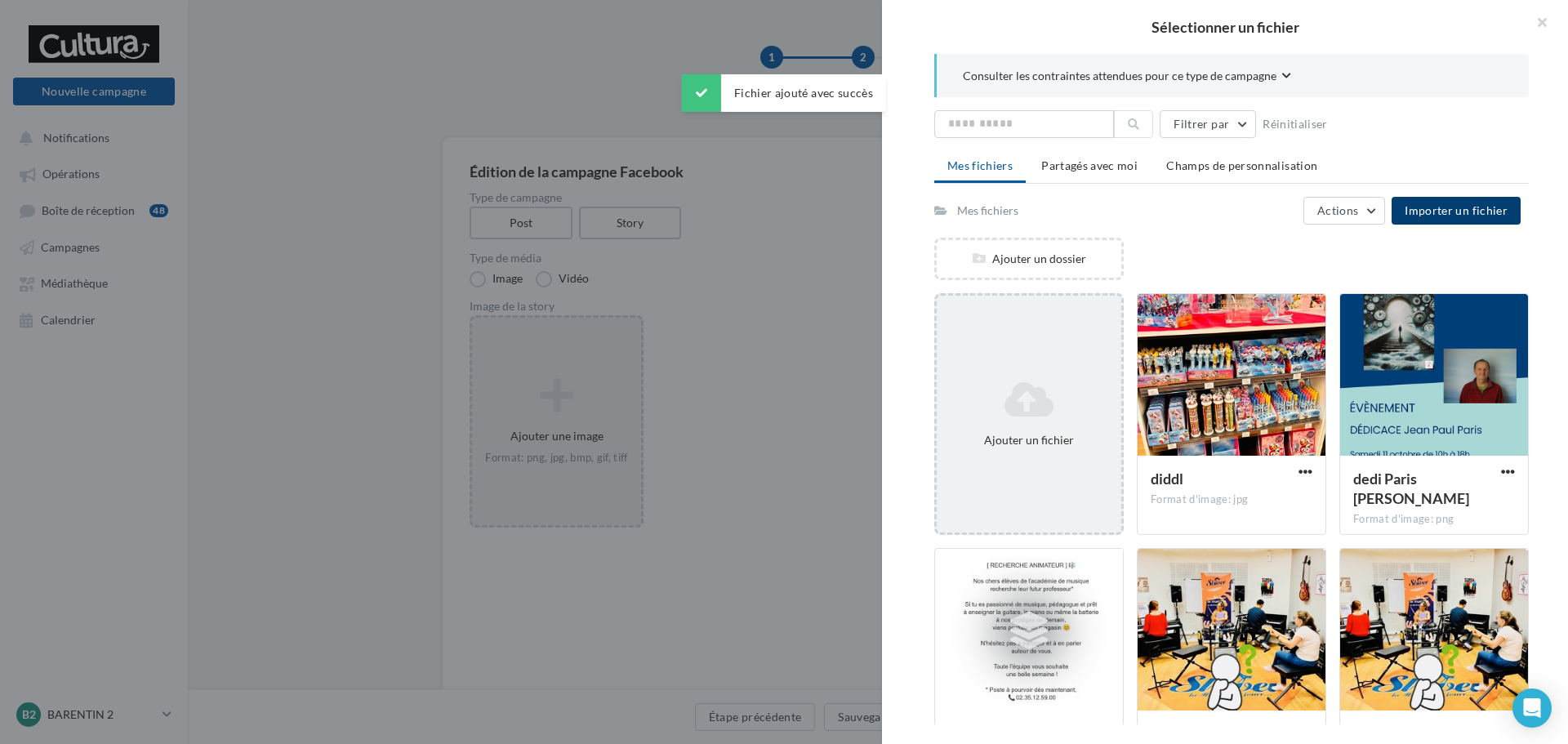
click at [1044, 402] on icon at bounding box center [1028, 399] width 171 height 39
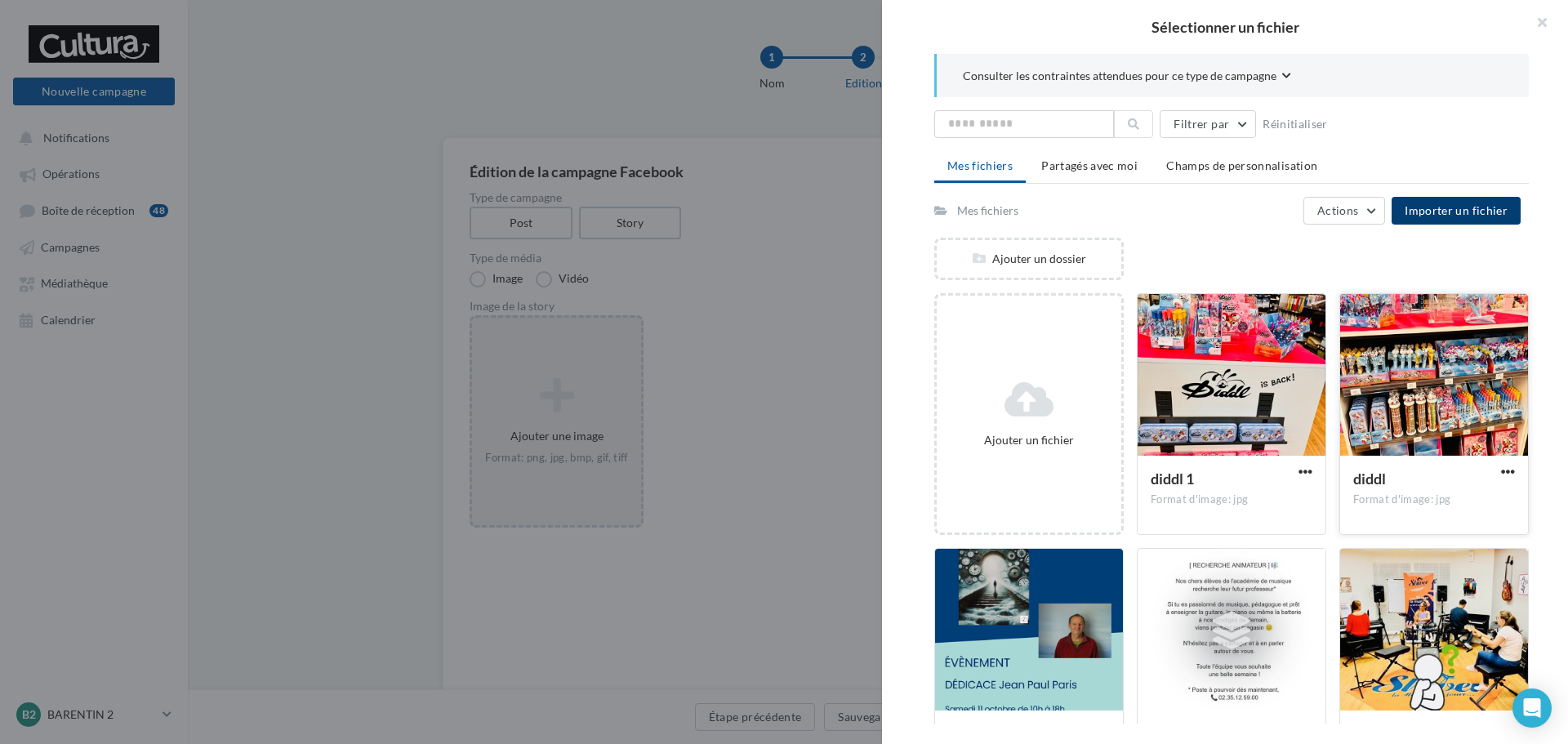
click at [1390, 403] on div at bounding box center [1434, 376] width 188 height 164
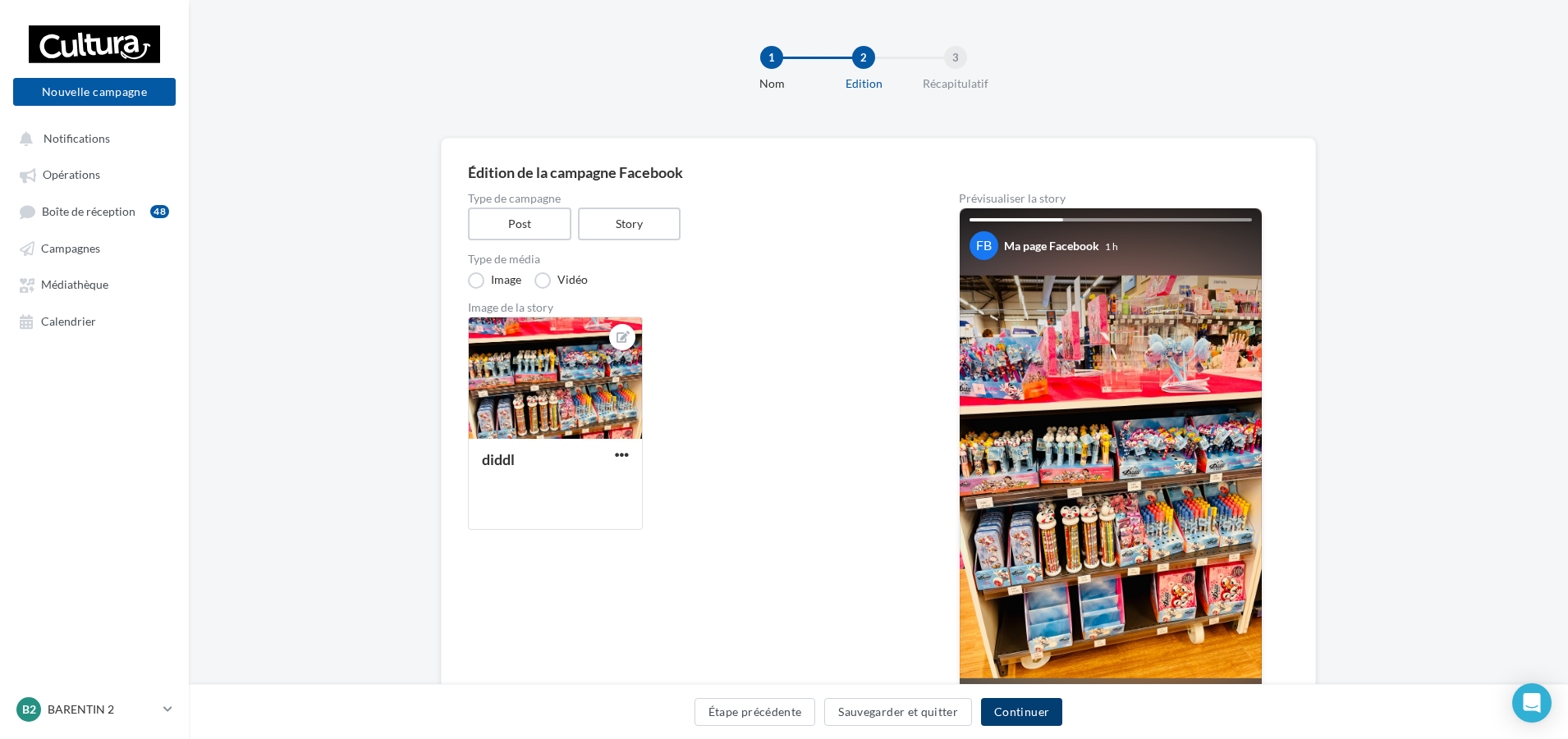
click at [1026, 708] on button "Continuer" at bounding box center [1021, 712] width 81 height 28
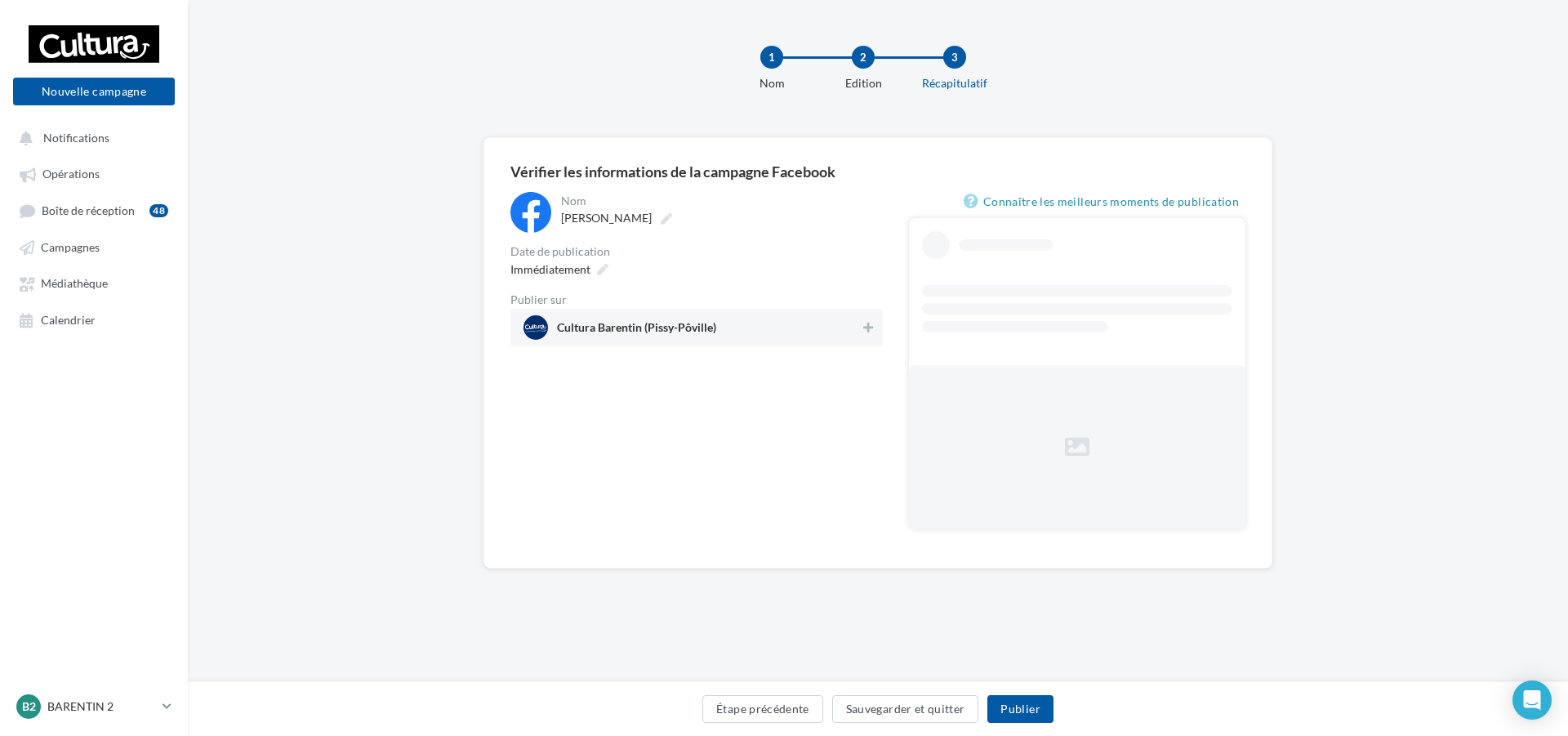
click at [838, 333] on span "Cultura Barentin (Pissy-Pôville)" at bounding box center [691, 327] width 337 height 25
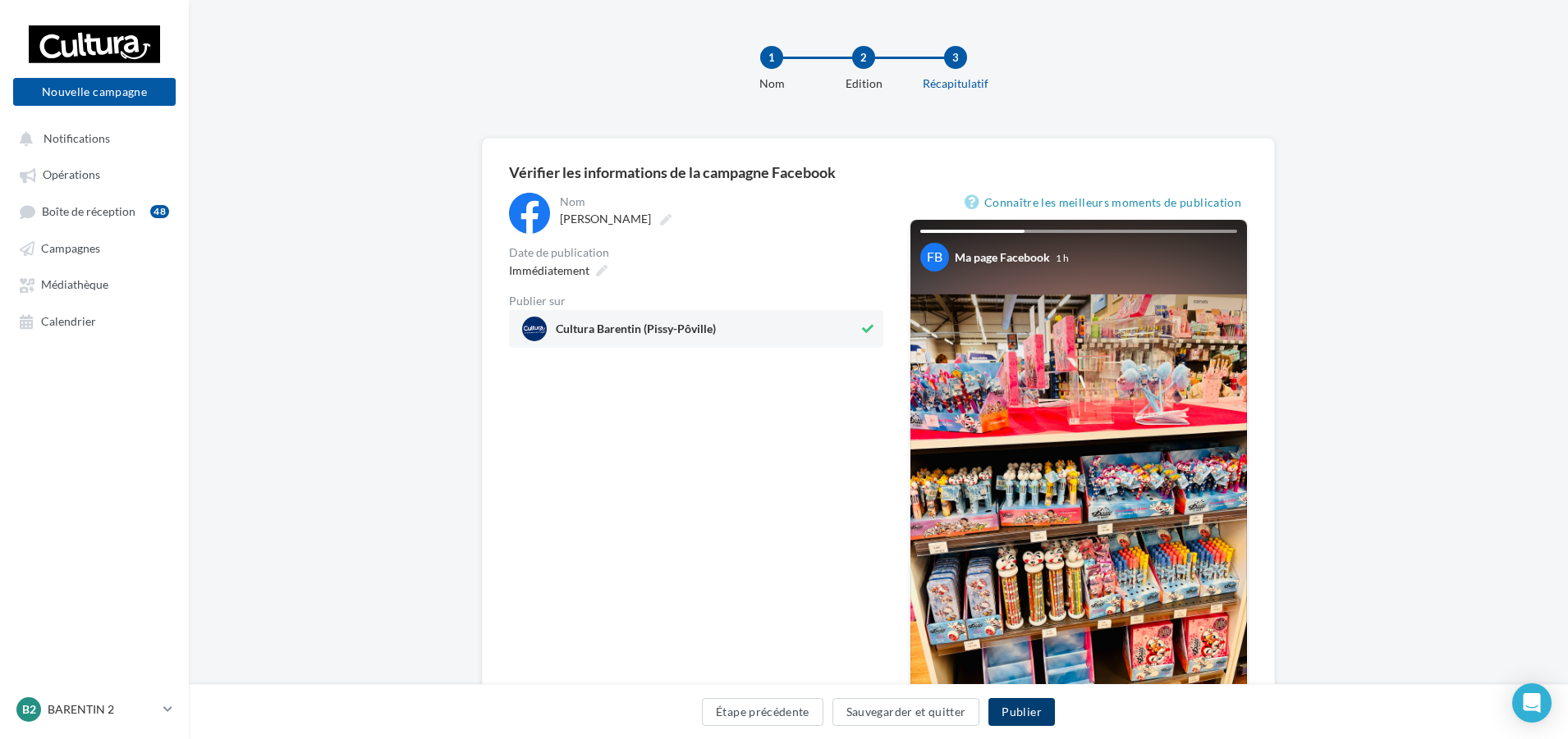
click at [1033, 712] on button "Publier" at bounding box center [1020, 712] width 66 height 28
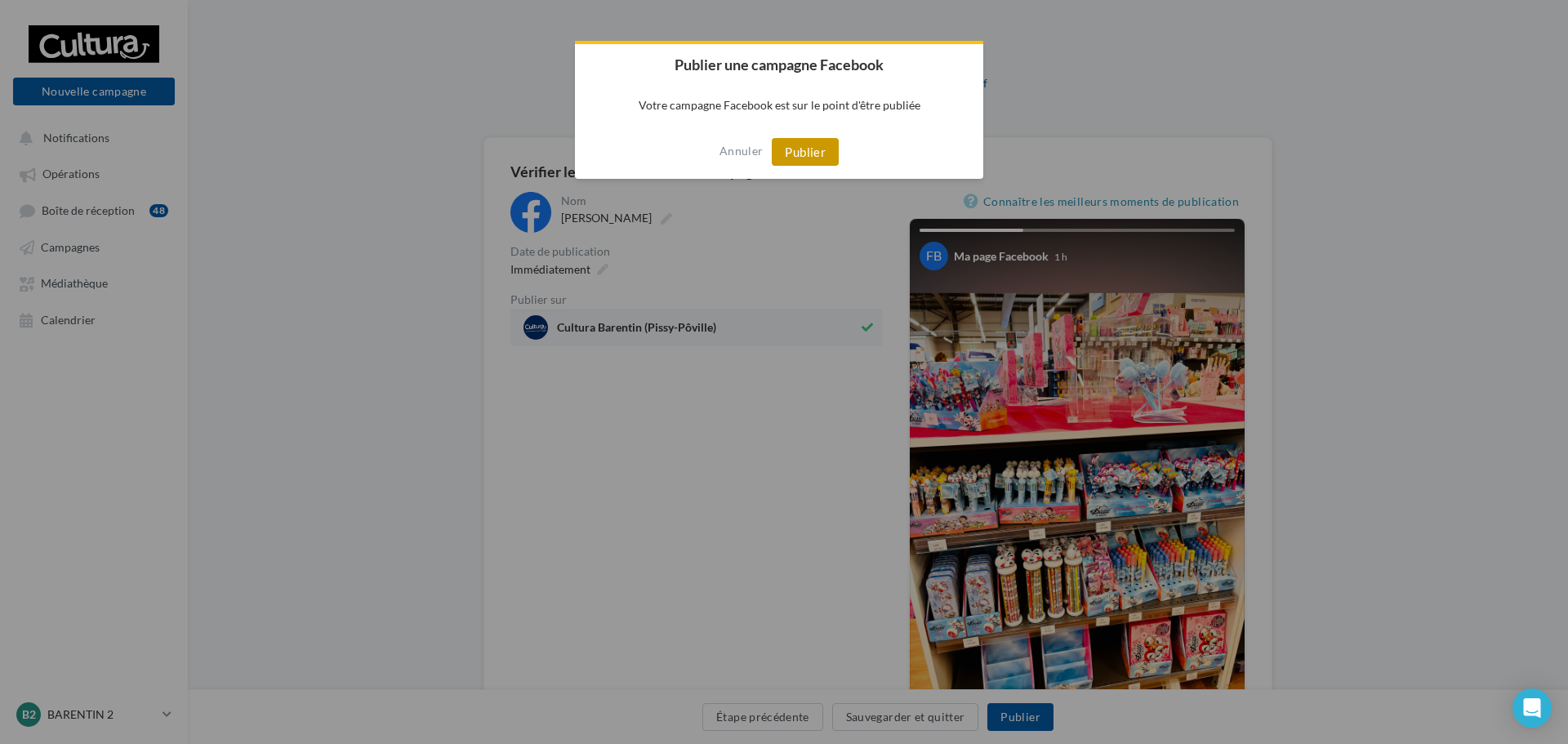
click at [805, 147] on button "Publier" at bounding box center [805, 152] width 67 height 28
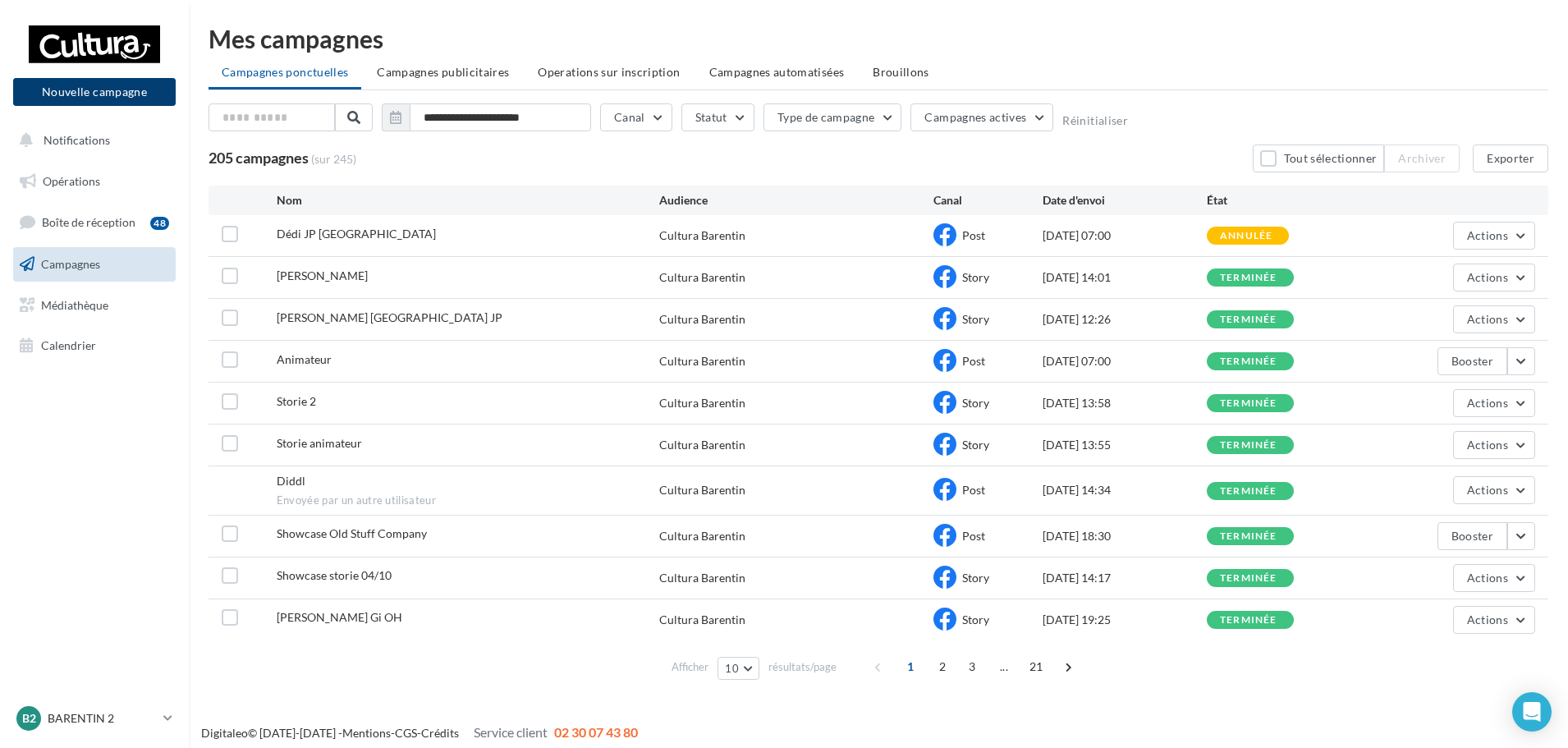
click at [105, 97] on button "Nouvelle campagne" at bounding box center [94, 92] width 163 height 28
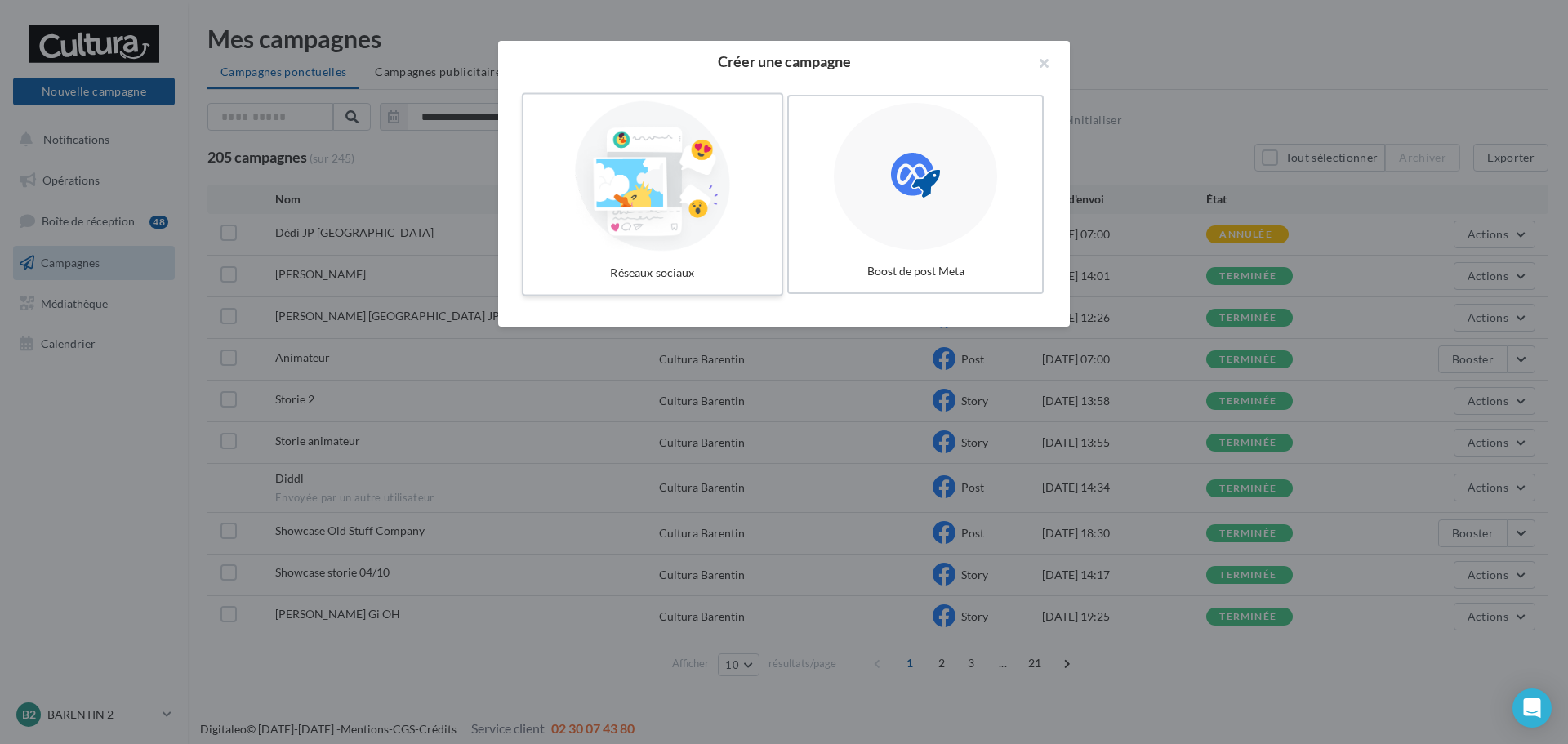
click at [653, 184] on div at bounding box center [652, 176] width 245 height 150
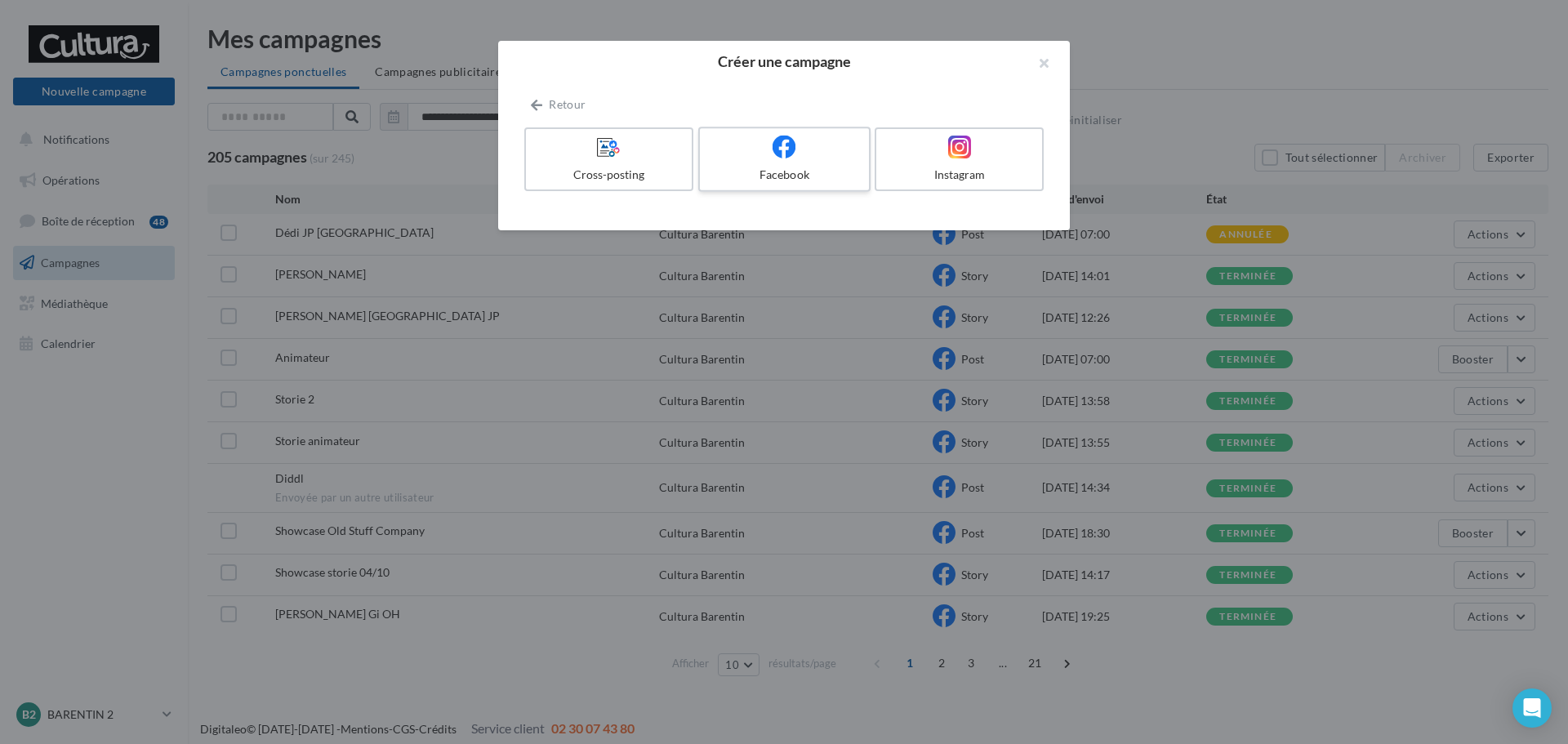
click at [786, 174] on div "Facebook" at bounding box center [784, 174] width 155 height 16
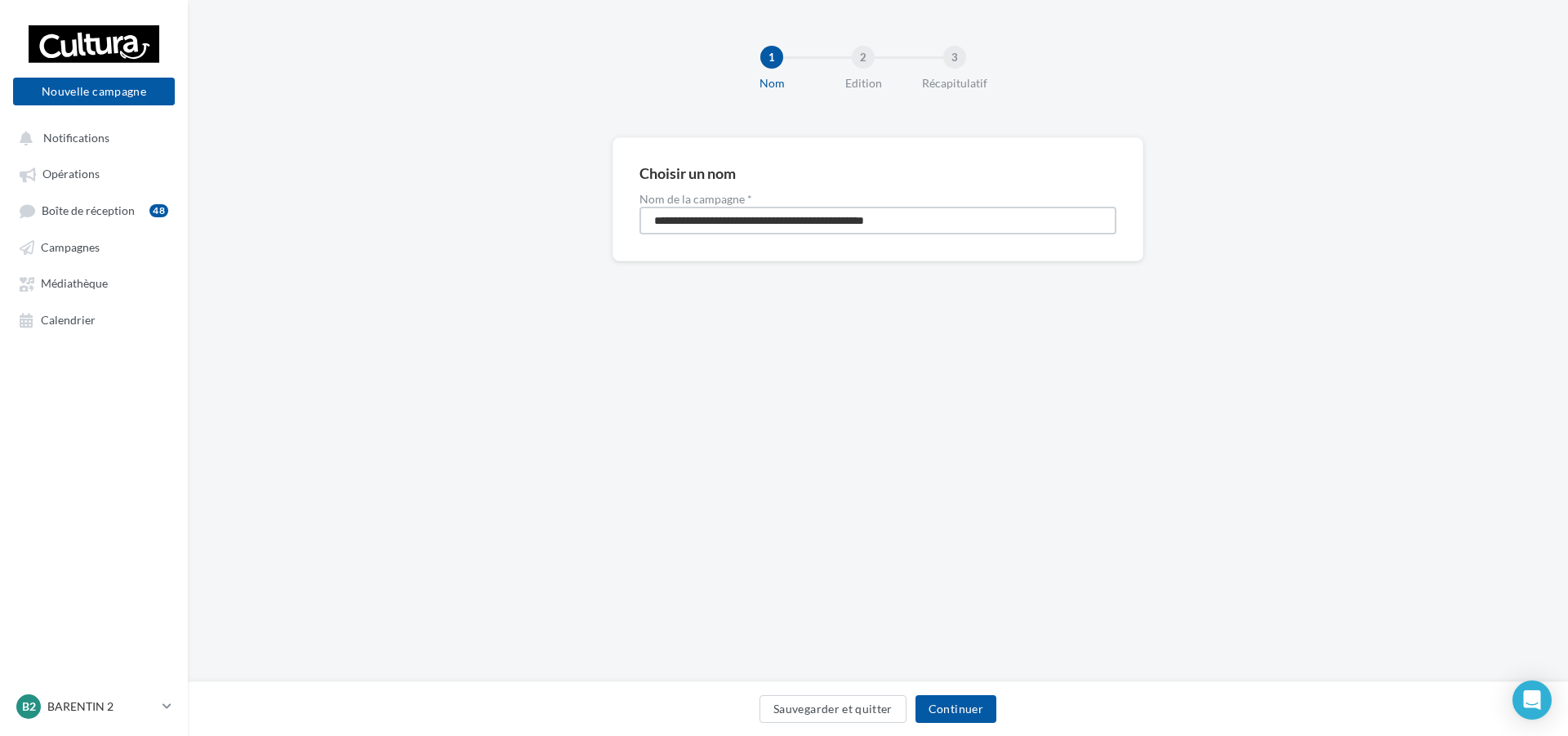
drag, startPoint x: 686, startPoint y: 221, endPoint x: 618, endPoint y: 230, distance: 68.6
click at [618, 230] on div "**********" at bounding box center [877, 200] width 531 height 125
paste input
type input "**********"
click at [964, 704] on button "Continuer" at bounding box center [956, 709] width 81 height 28
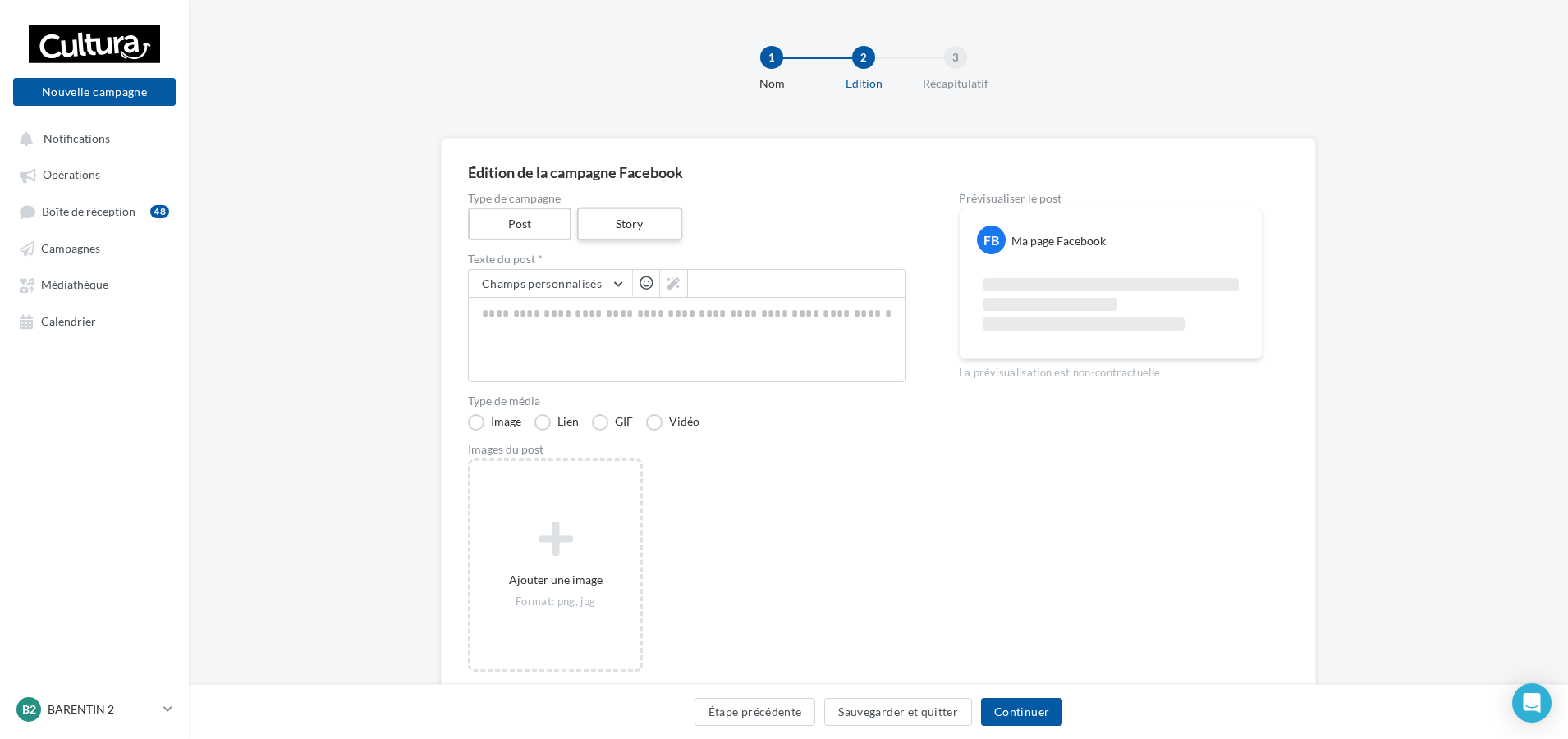
click at [660, 230] on label "Story" at bounding box center [628, 223] width 105 height 33
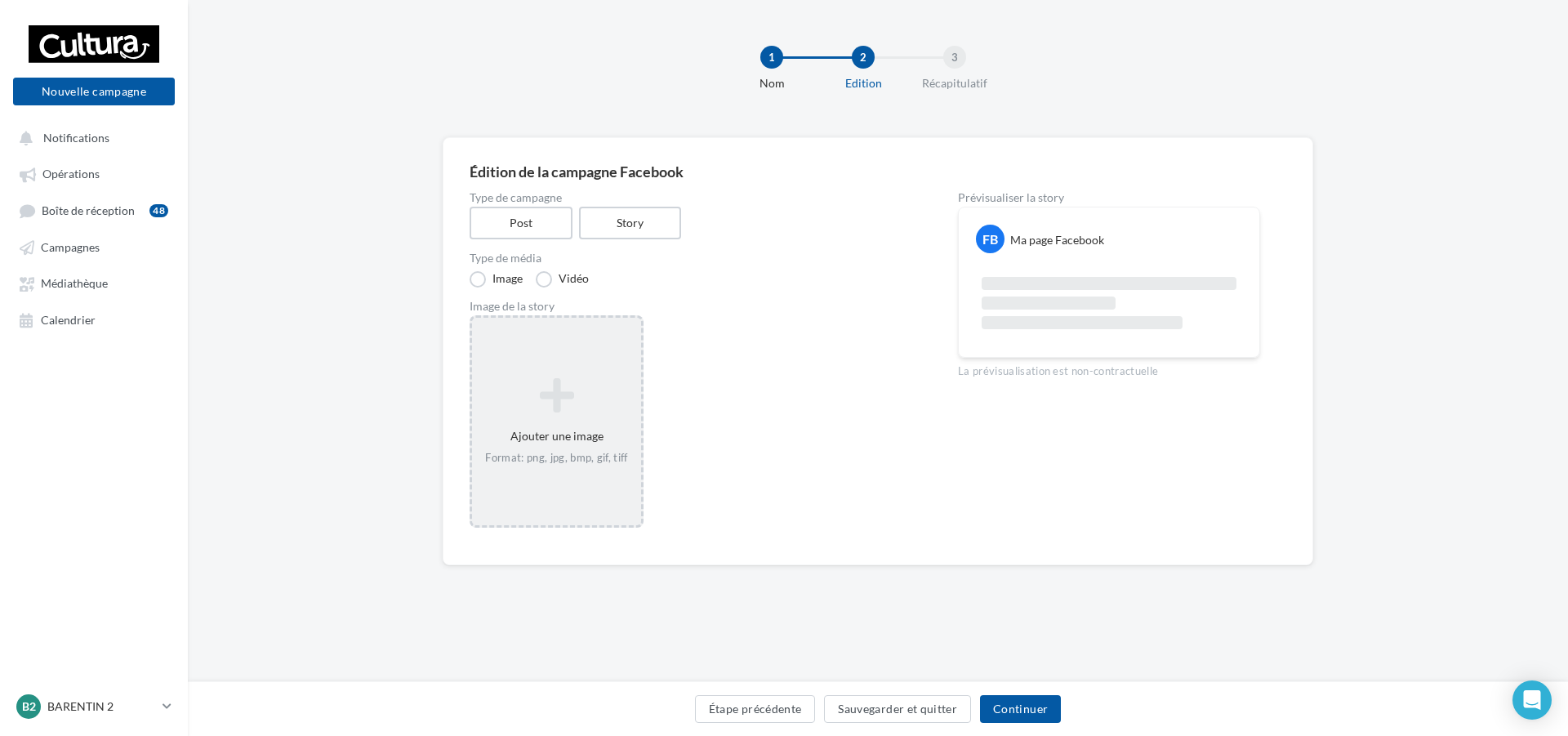
click at [573, 447] on div "Ajouter une image Format: png, jpg, bmp, gif, tiff" at bounding box center [557, 421] width 169 height 105
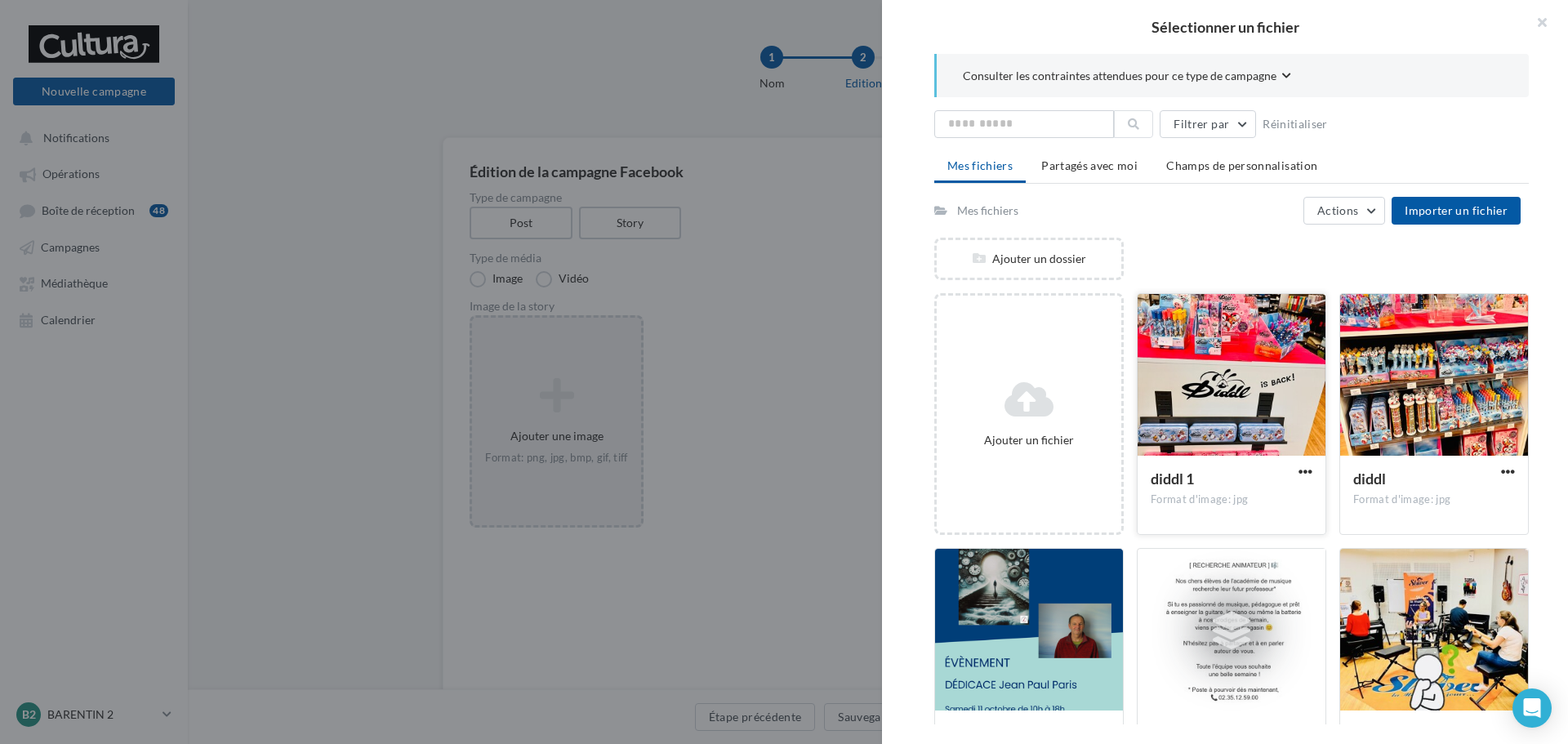
click at [1289, 358] on div at bounding box center [1231, 376] width 188 height 164
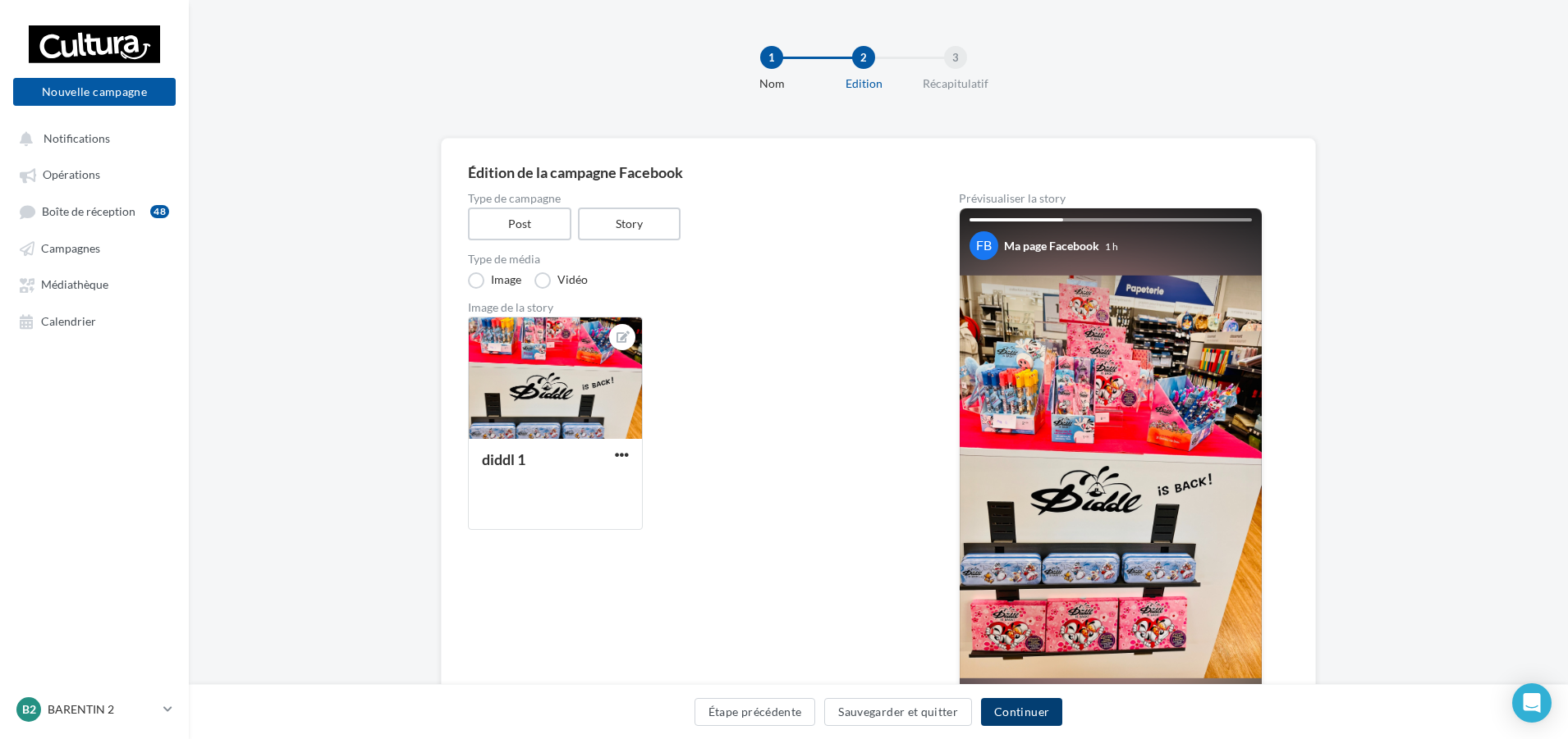
click at [1038, 712] on button "Continuer" at bounding box center [1021, 712] width 81 height 28
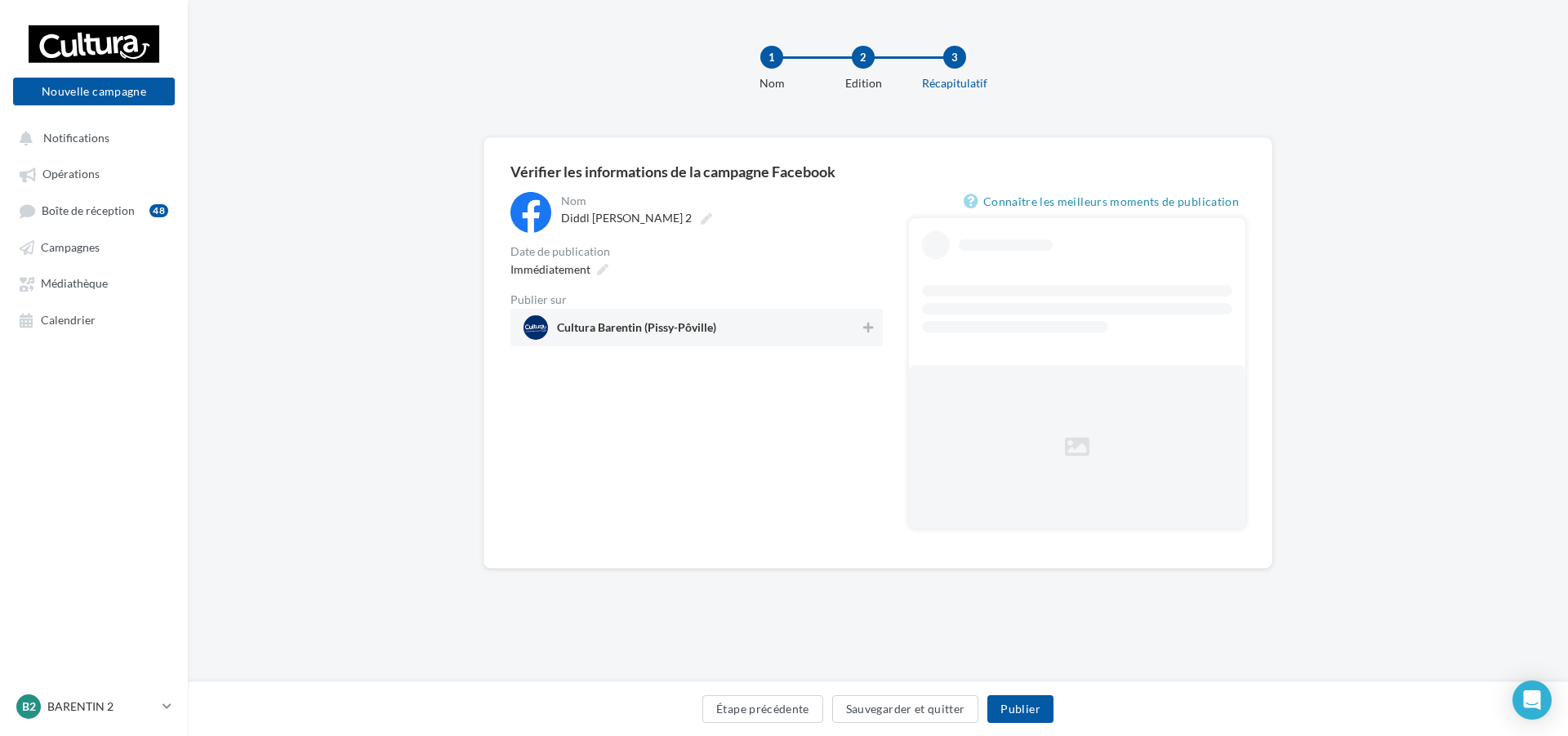
click at [848, 326] on span "Cultura Barentin (Pissy-Pôville)" at bounding box center [691, 327] width 337 height 25
click at [1010, 709] on button "Publier" at bounding box center [1020, 709] width 66 height 28
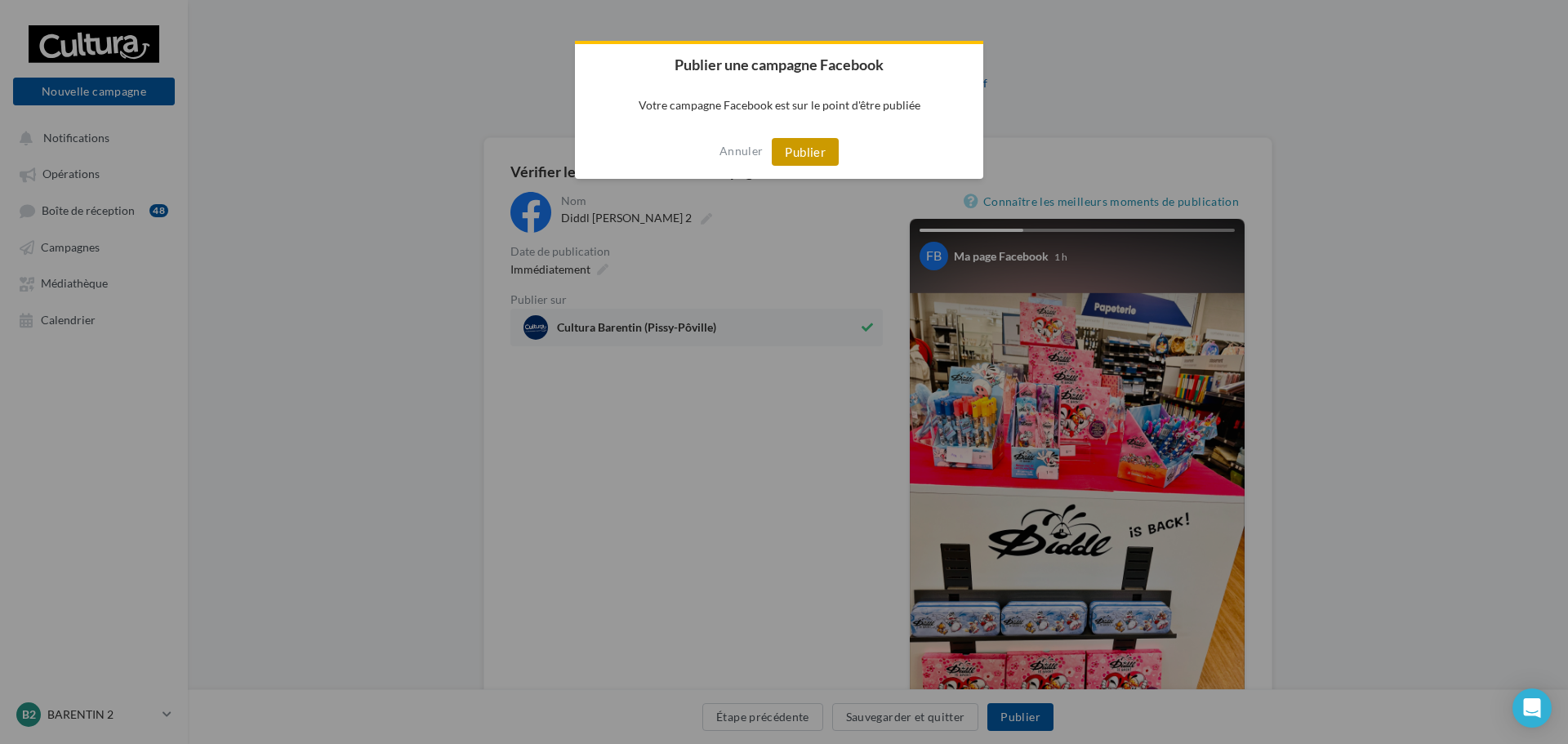
click at [822, 153] on button "Publier" at bounding box center [805, 152] width 67 height 28
